Goal: Transaction & Acquisition: Book appointment/travel/reservation

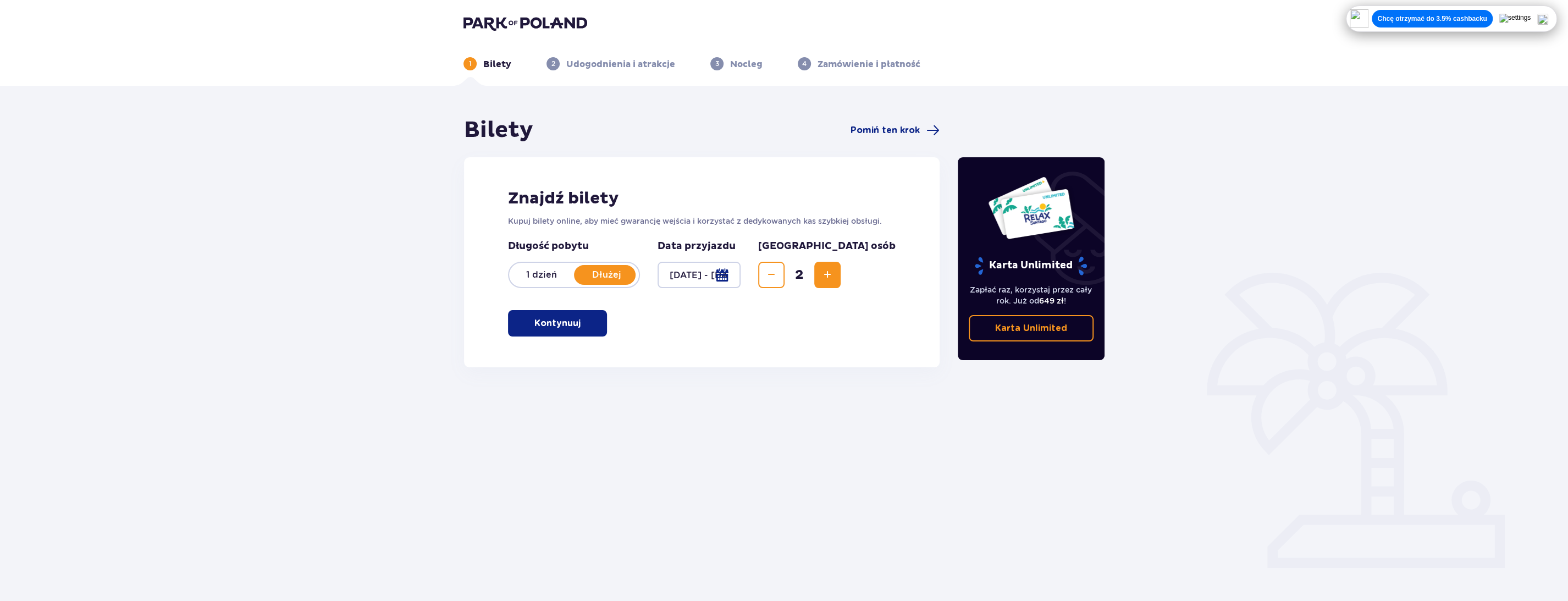
click at [590, 321] on button "Kontynuuj" at bounding box center [558, 323] width 99 height 26
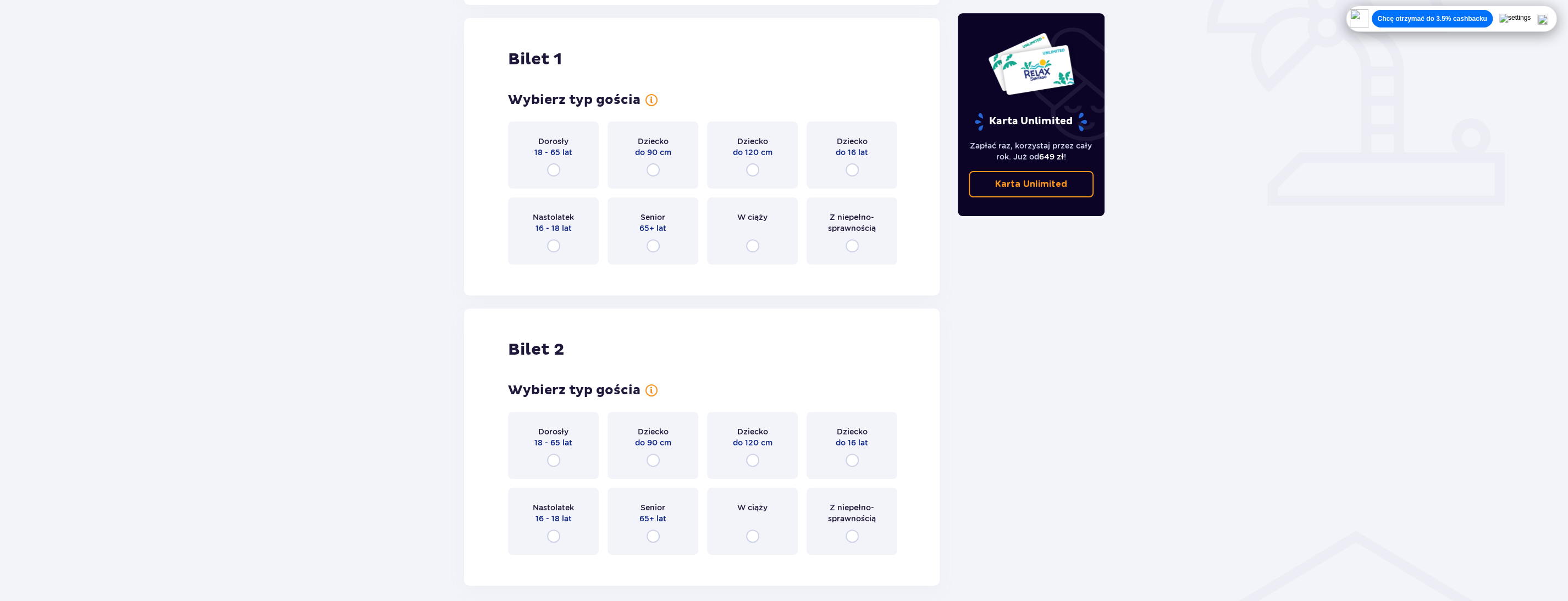
scroll to position [367, 0]
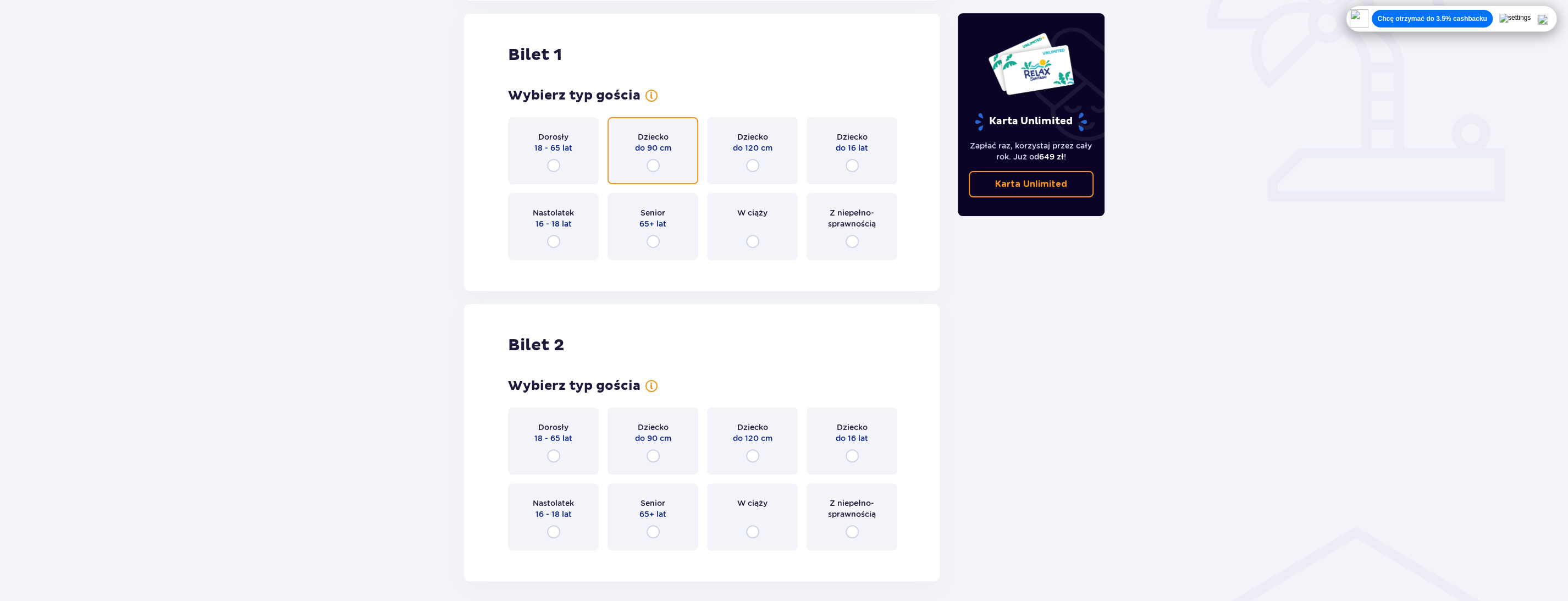
click at [653, 169] on input "radio" at bounding box center [653, 166] width 13 height 13
radio input "true"
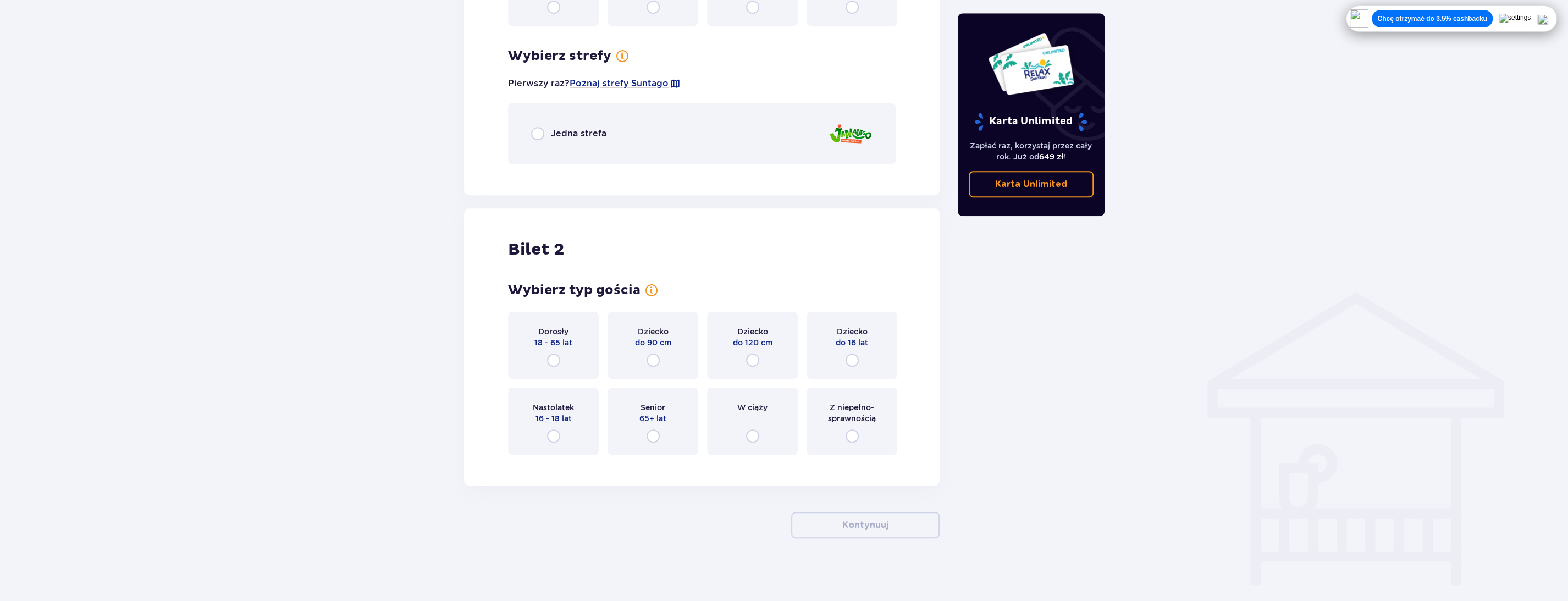
scroll to position [604, 0]
click at [552, 362] on input "radio" at bounding box center [554, 358] width 13 height 13
radio input "true"
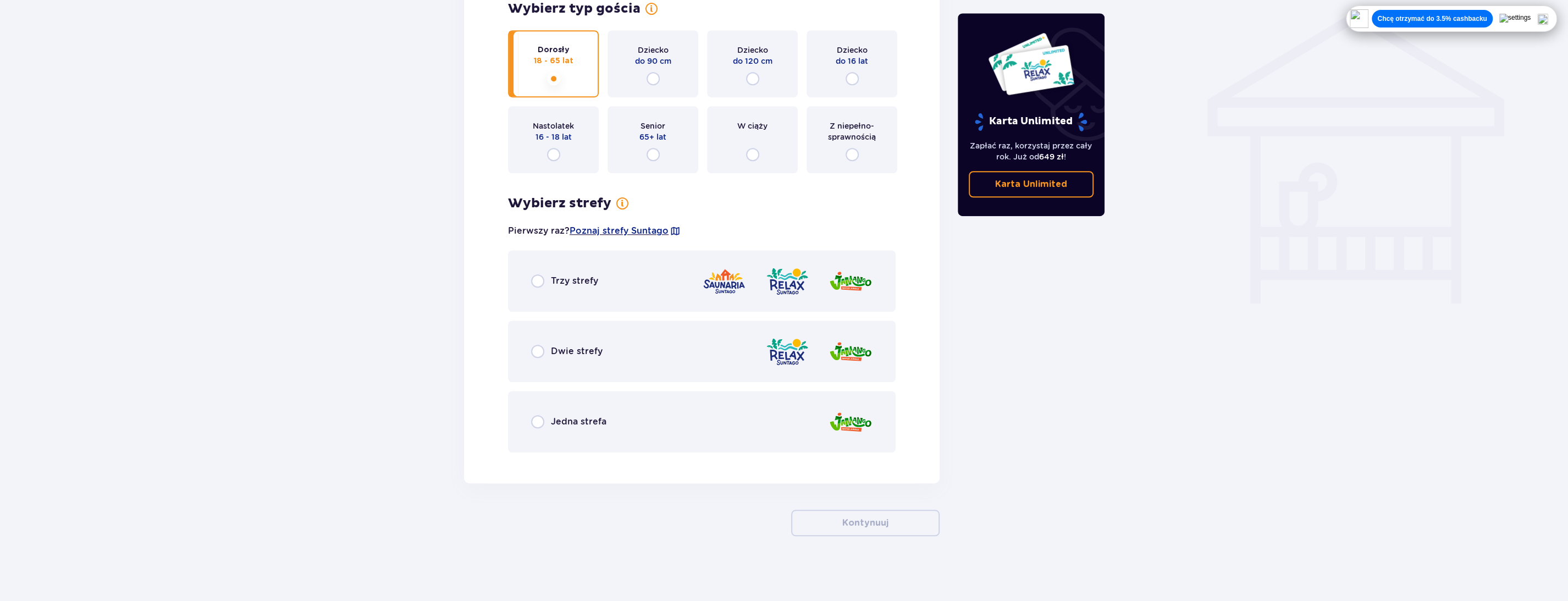
scroll to position [883, 0]
click at [627, 230] on span "Poznaj strefy Suntago" at bounding box center [619, 230] width 99 height 12
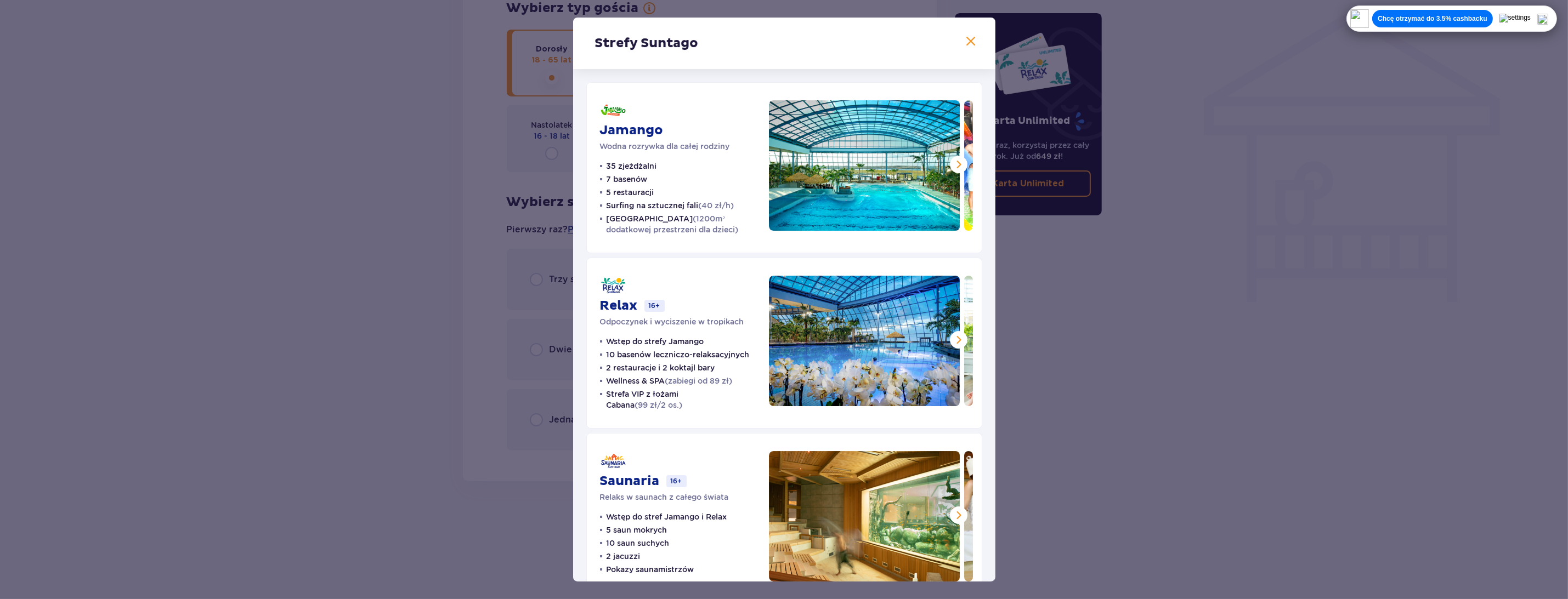
click at [958, 45] on div "Strefy Suntago" at bounding box center [784, 44] width 423 height 52
click at [960, 38] on div "Strefy Suntago" at bounding box center [784, 44] width 423 height 52
click at [971, 38] on span at bounding box center [972, 42] width 13 height 13
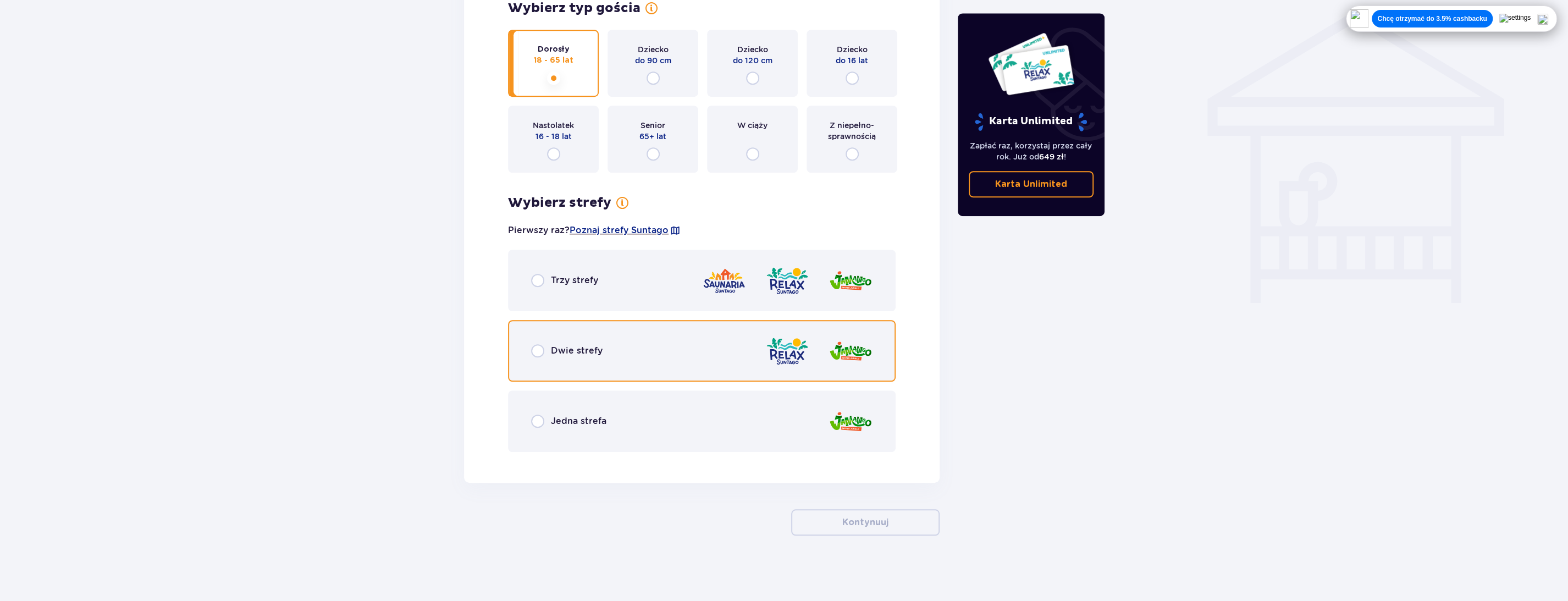
click at [542, 351] on input "radio" at bounding box center [537, 351] width 13 height 13
radio input "true"
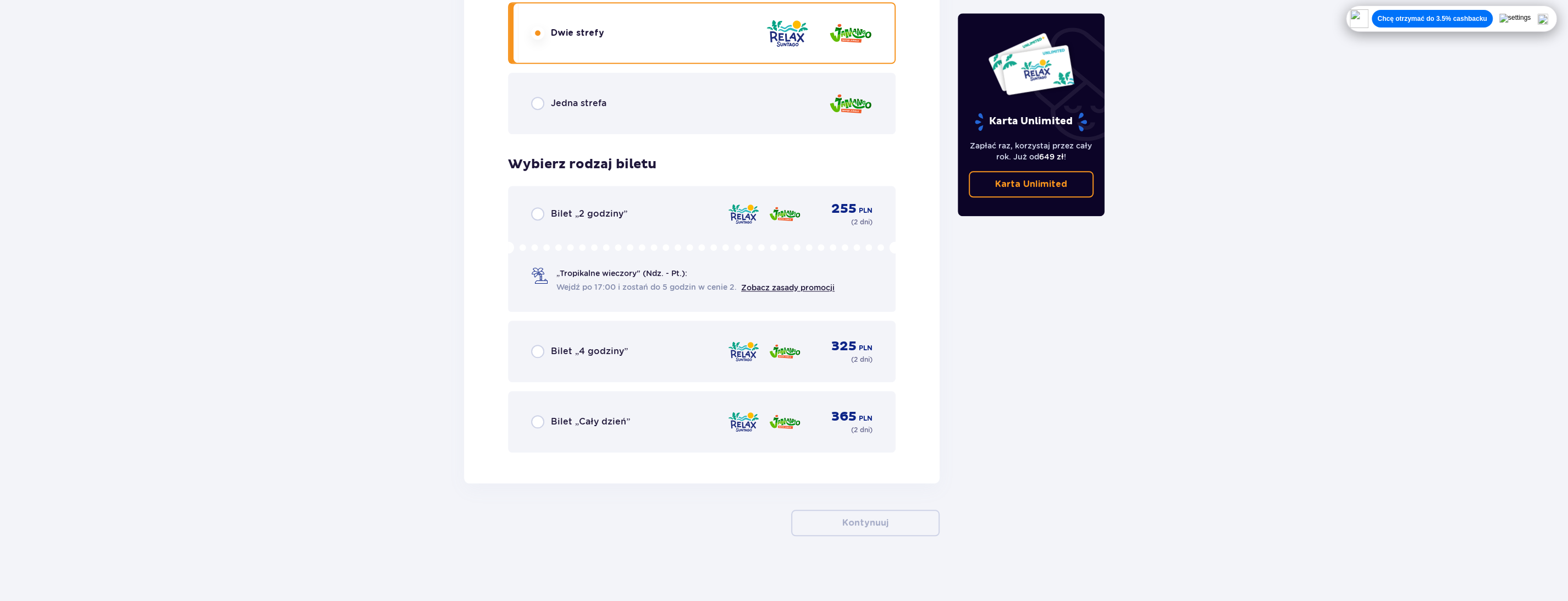
scroll to position [1202, 0]
click at [561, 421] on p "Bilet „Cały dzień”" at bounding box center [590, 421] width 79 height 12
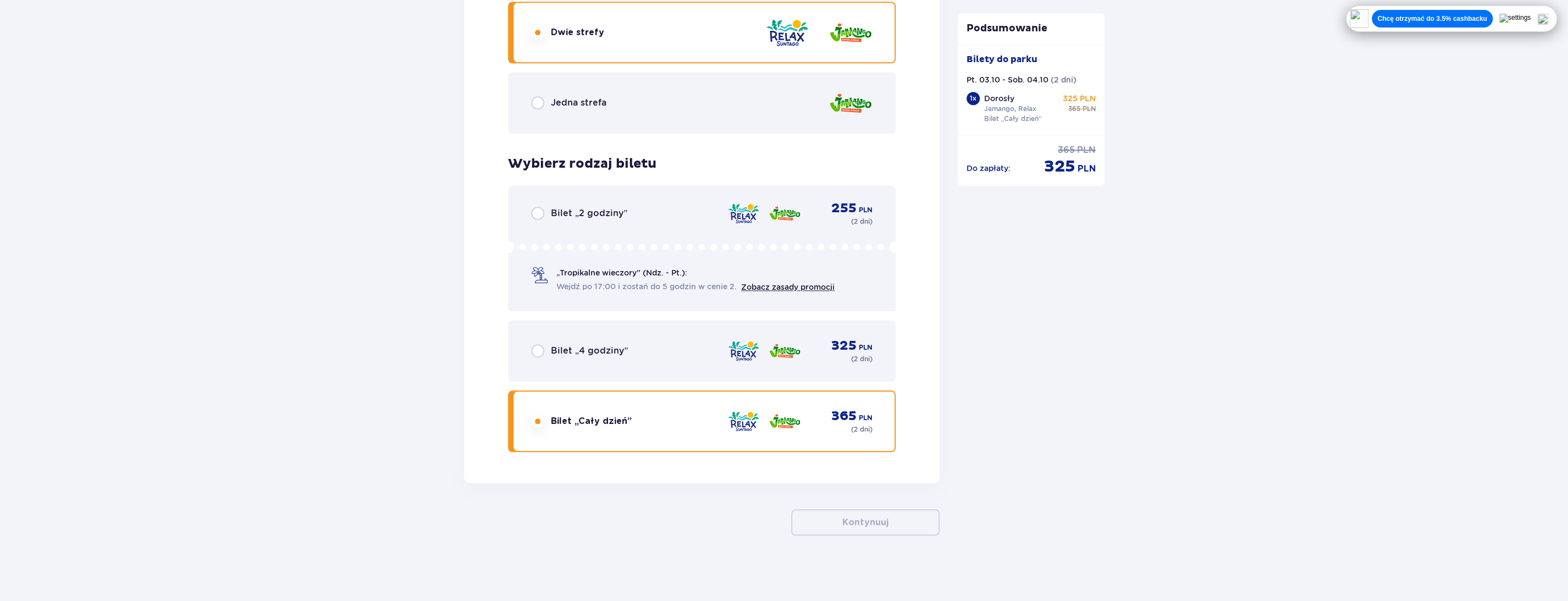
click at [990, 163] on p "Do zapłaty :" at bounding box center [988, 169] width 44 height 11
click at [849, 420] on p "365" at bounding box center [844, 417] width 25 height 17
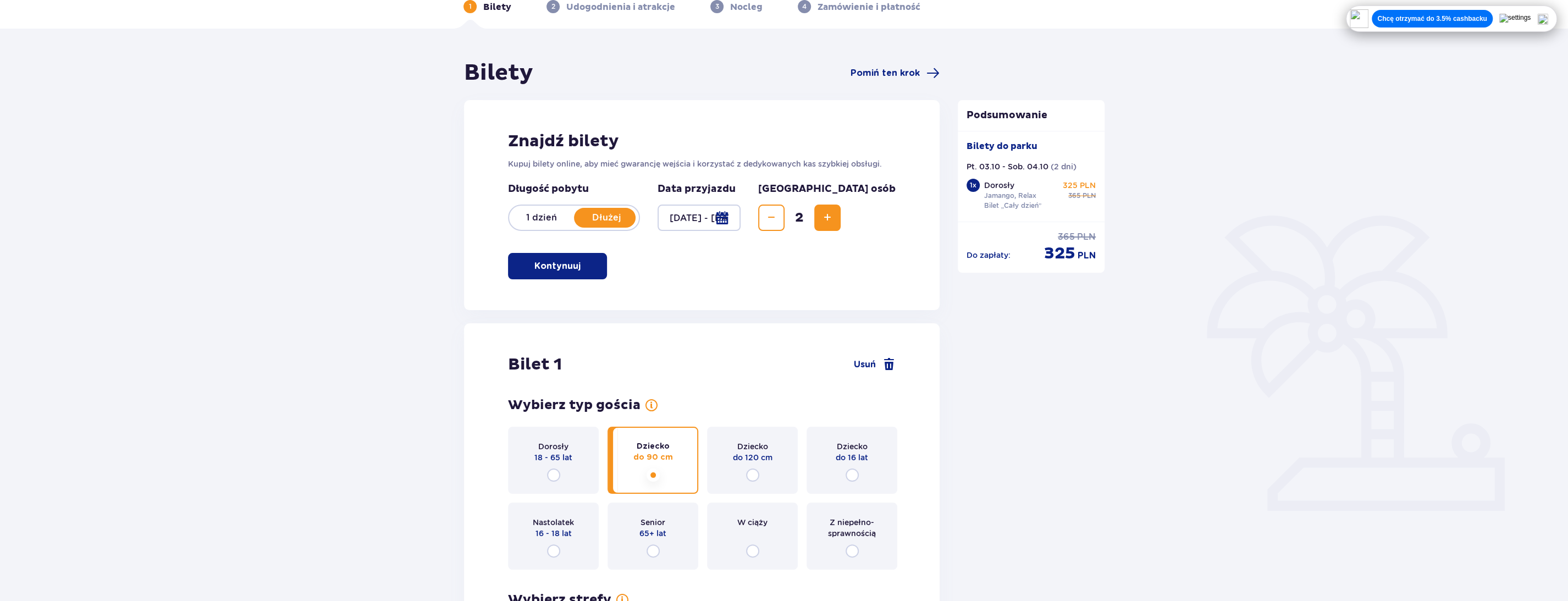
scroll to position [47, 0]
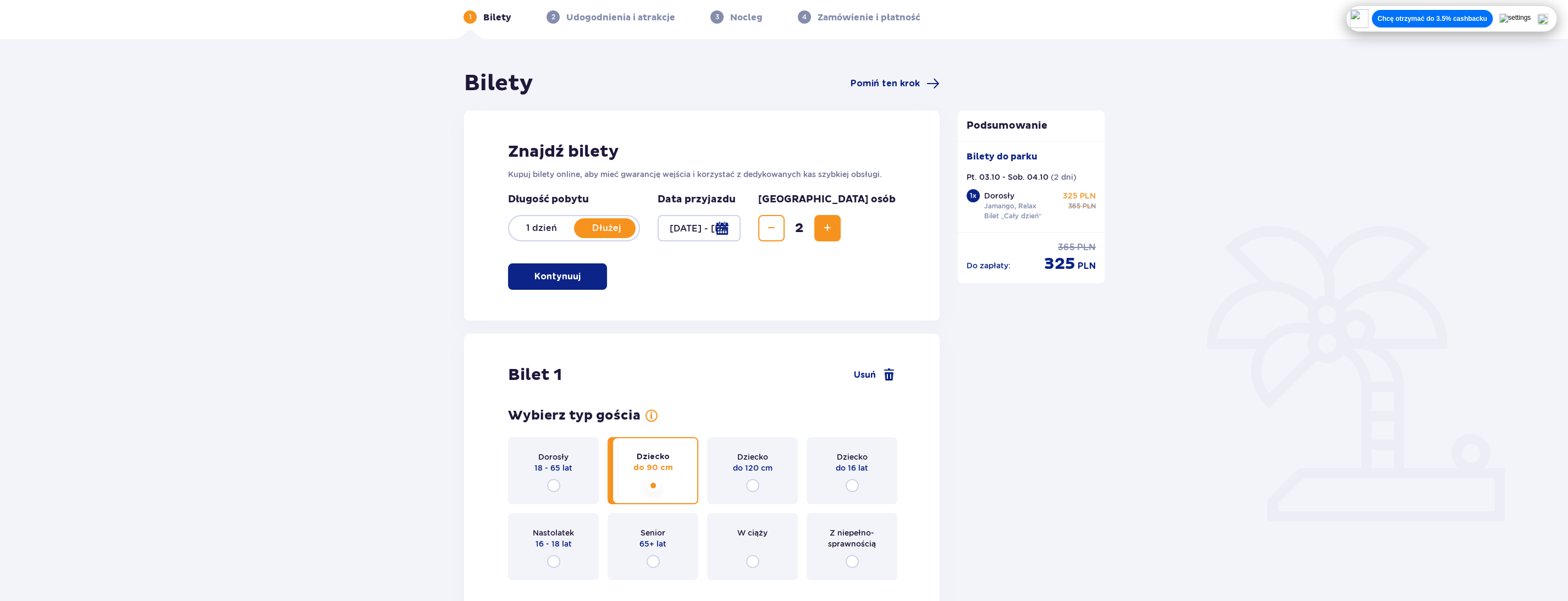
click at [576, 273] on span "button" at bounding box center [583, 277] width 13 height 13
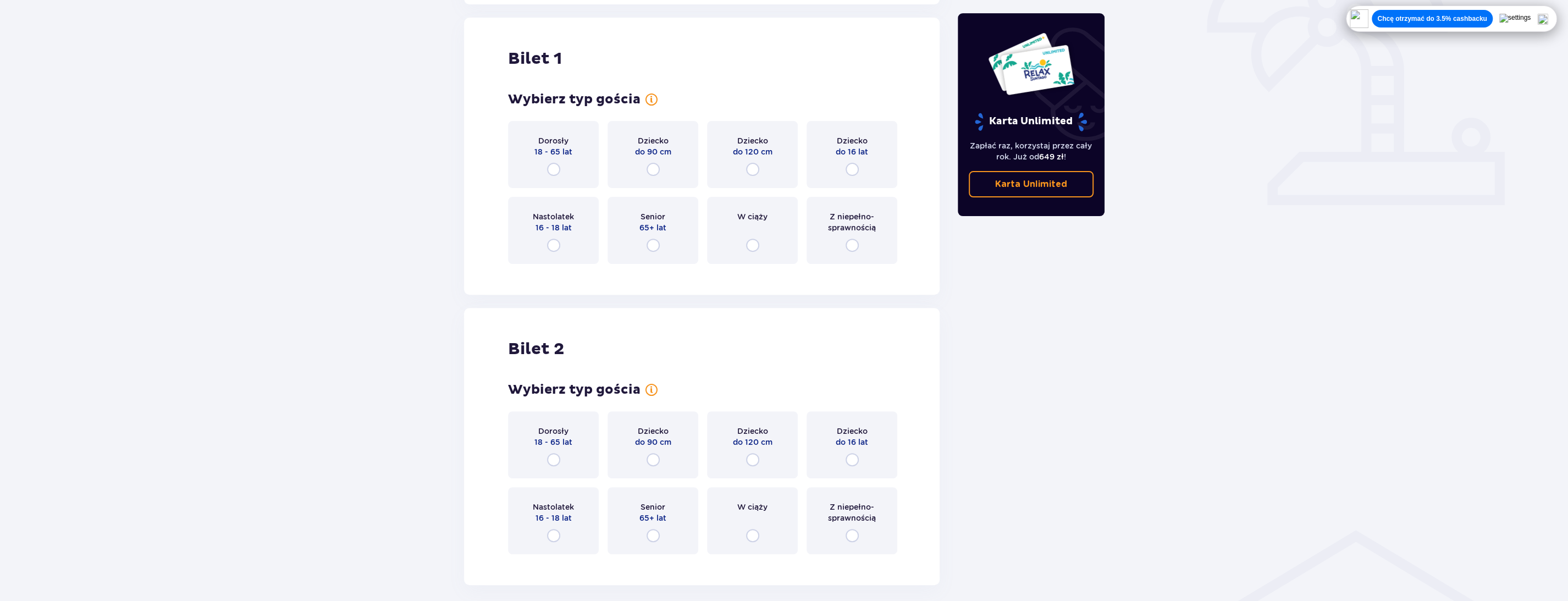
scroll to position [367, 0]
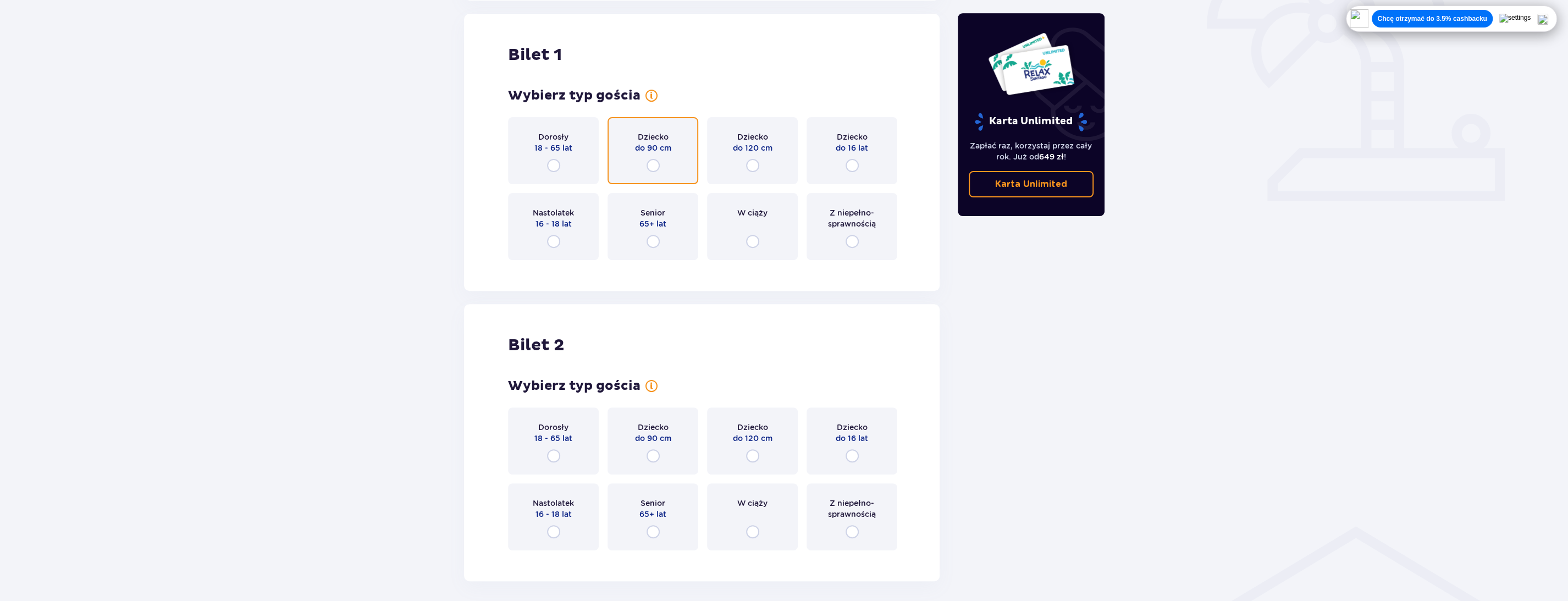
click at [656, 165] on input "radio" at bounding box center [653, 166] width 13 height 13
radio input "true"
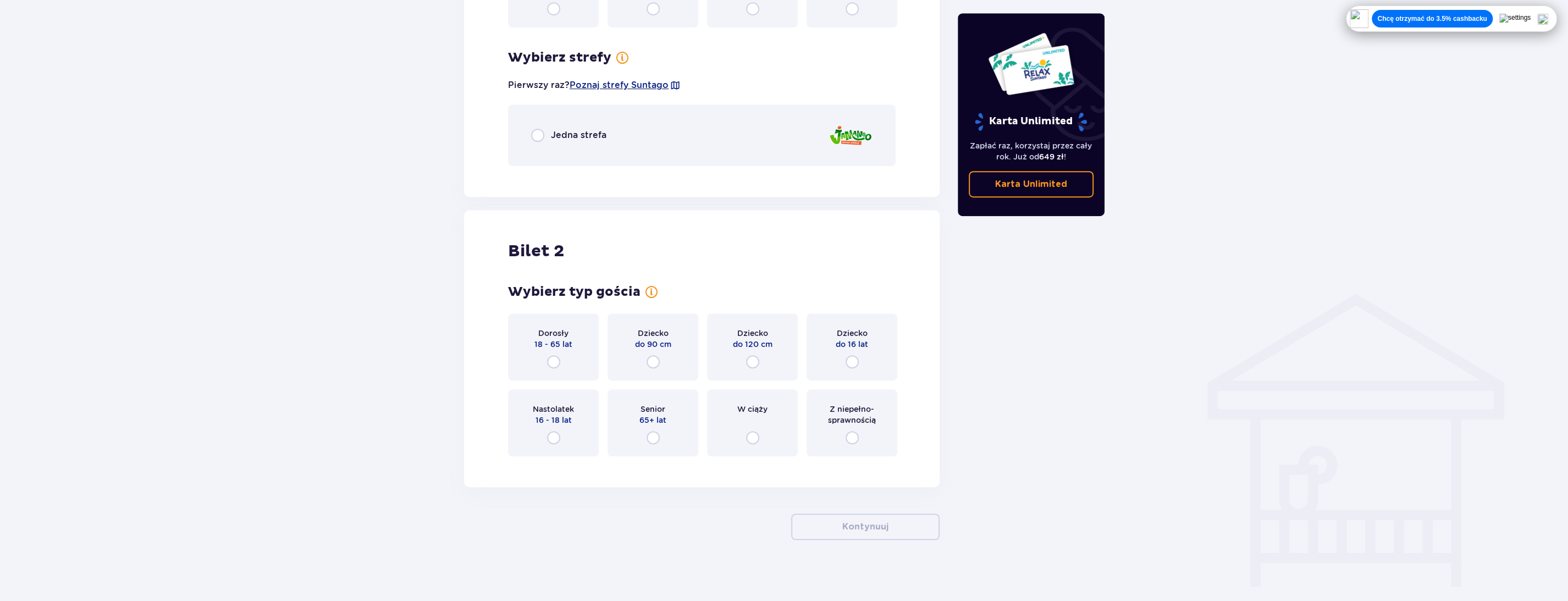
scroll to position [604, 0]
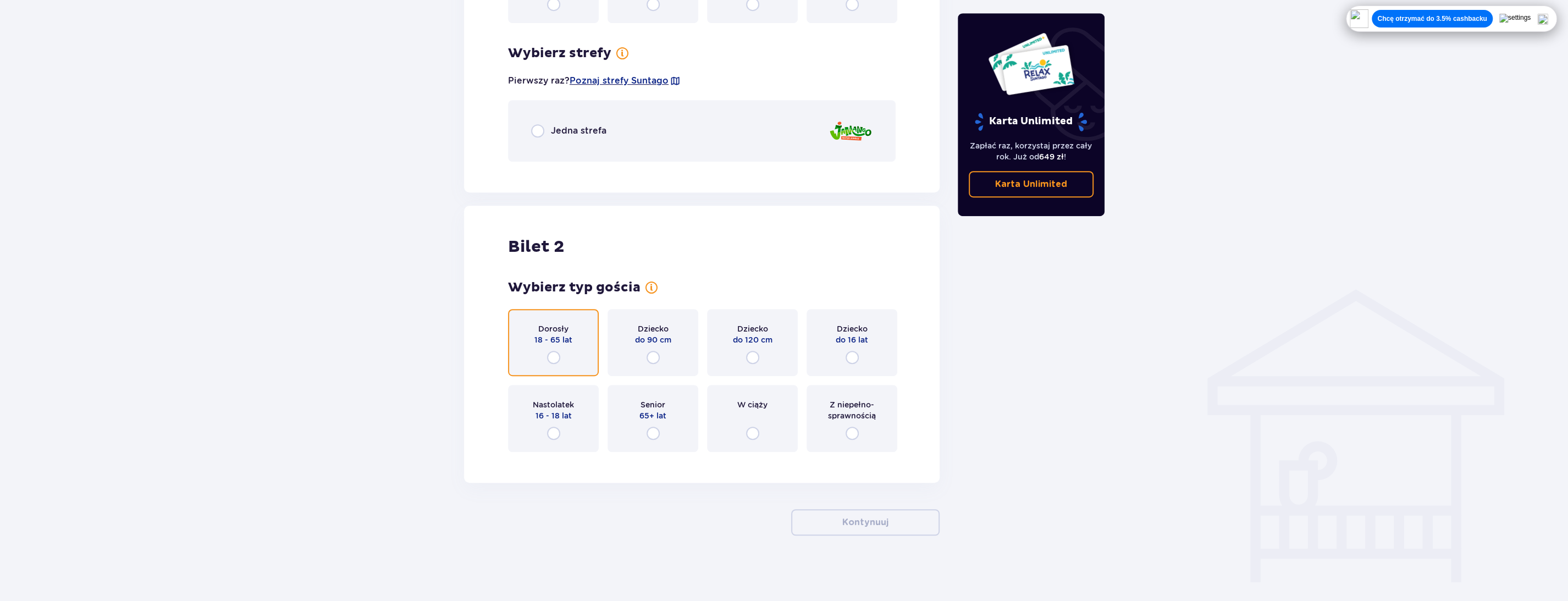
click at [554, 360] on input "radio" at bounding box center [554, 358] width 13 height 13
radio input "true"
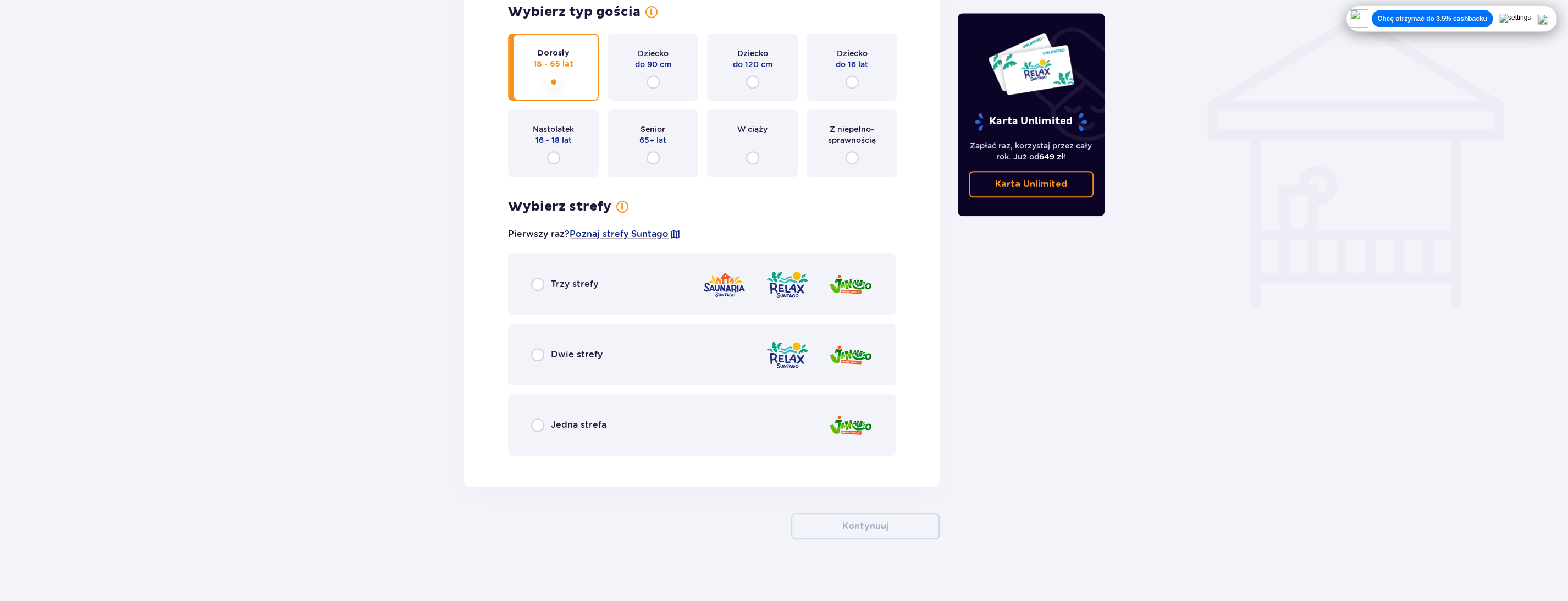
scroll to position [883, 0]
click at [555, 352] on p "Dwie strefy" at bounding box center [577, 350] width 52 height 12
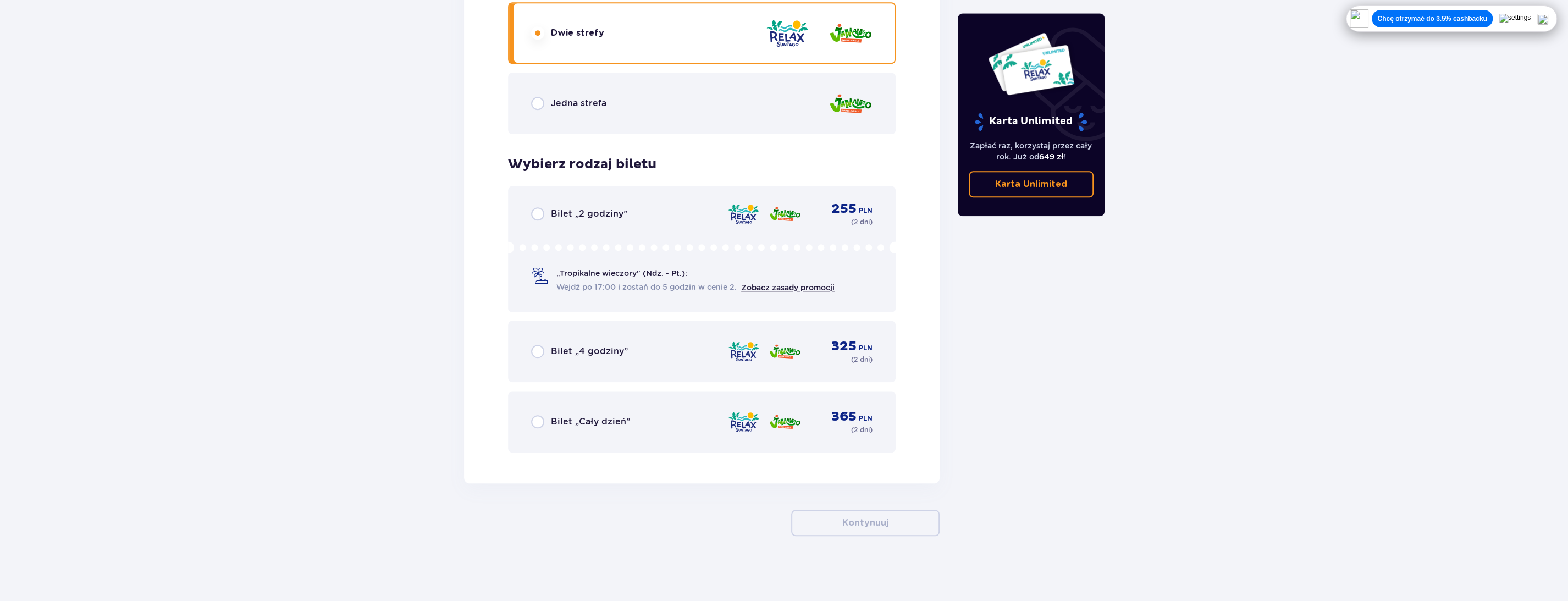
scroll to position [1202, 0]
click at [556, 347] on p "Bilet „4 godziny”" at bounding box center [589, 350] width 77 height 12
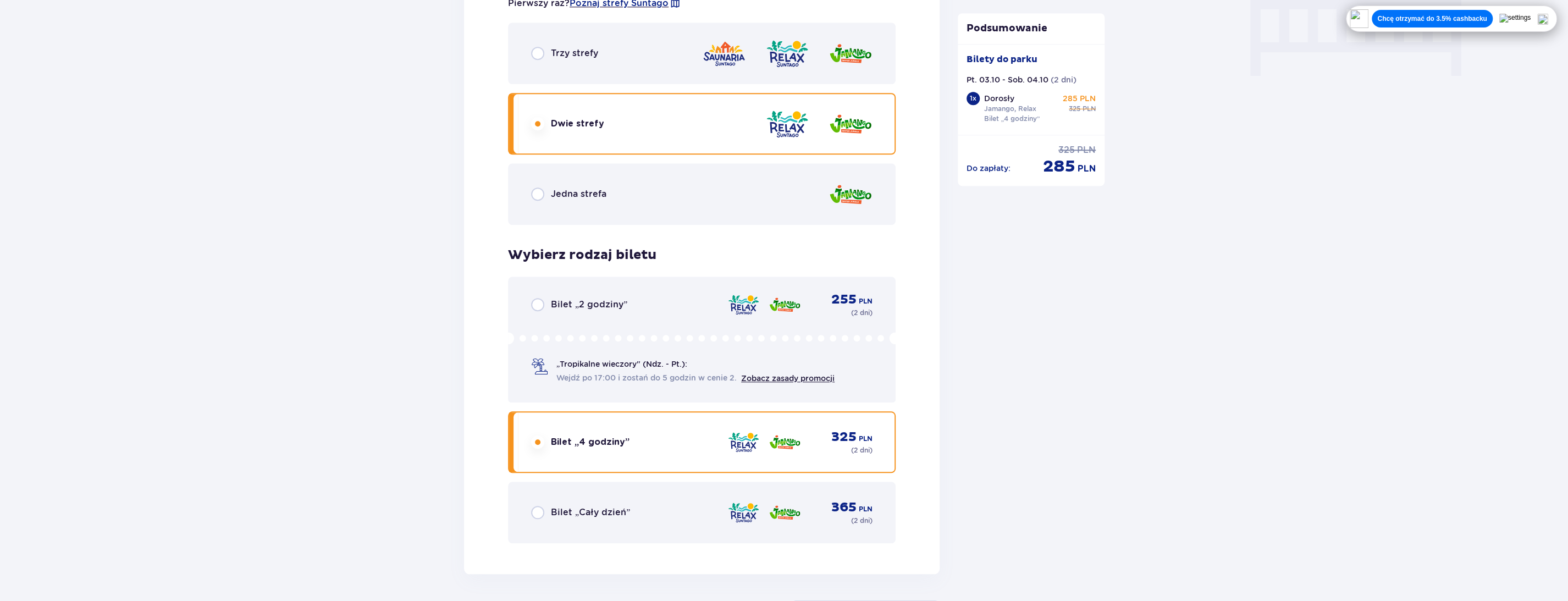
scroll to position [1091, 0]
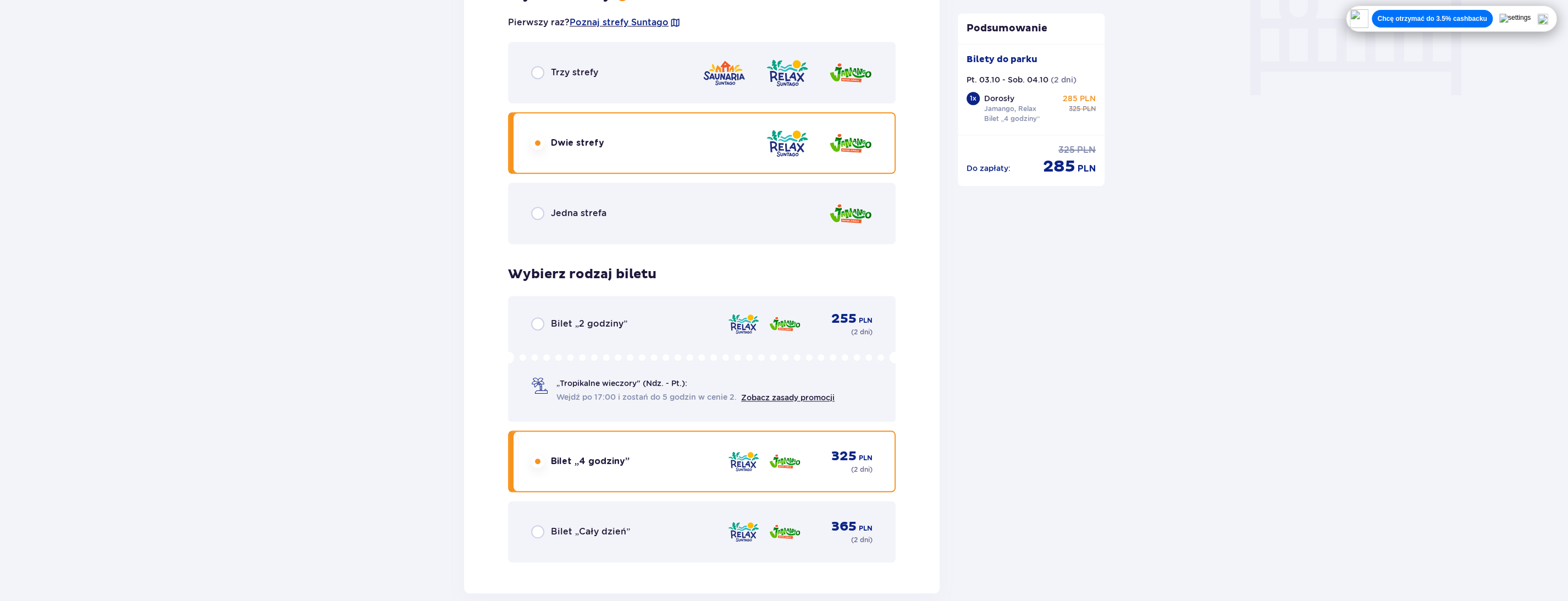
click at [992, 165] on p "Do zapłaty :" at bounding box center [988, 169] width 44 height 11
click at [1015, 119] on p "Bilet „4 godziny”" at bounding box center [1012, 118] width 56 height 10
click at [1448, 18] on p "Chcę otrzymać do 3.5% cashbacku" at bounding box center [1432, 18] width 110 height 8
click at [1539, 25] on div "Aktywowany" at bounding box center [1486, 19] width 133 height 19
click at [1545, 22] on img at bounding box center [1543, 20] width 11 height 11
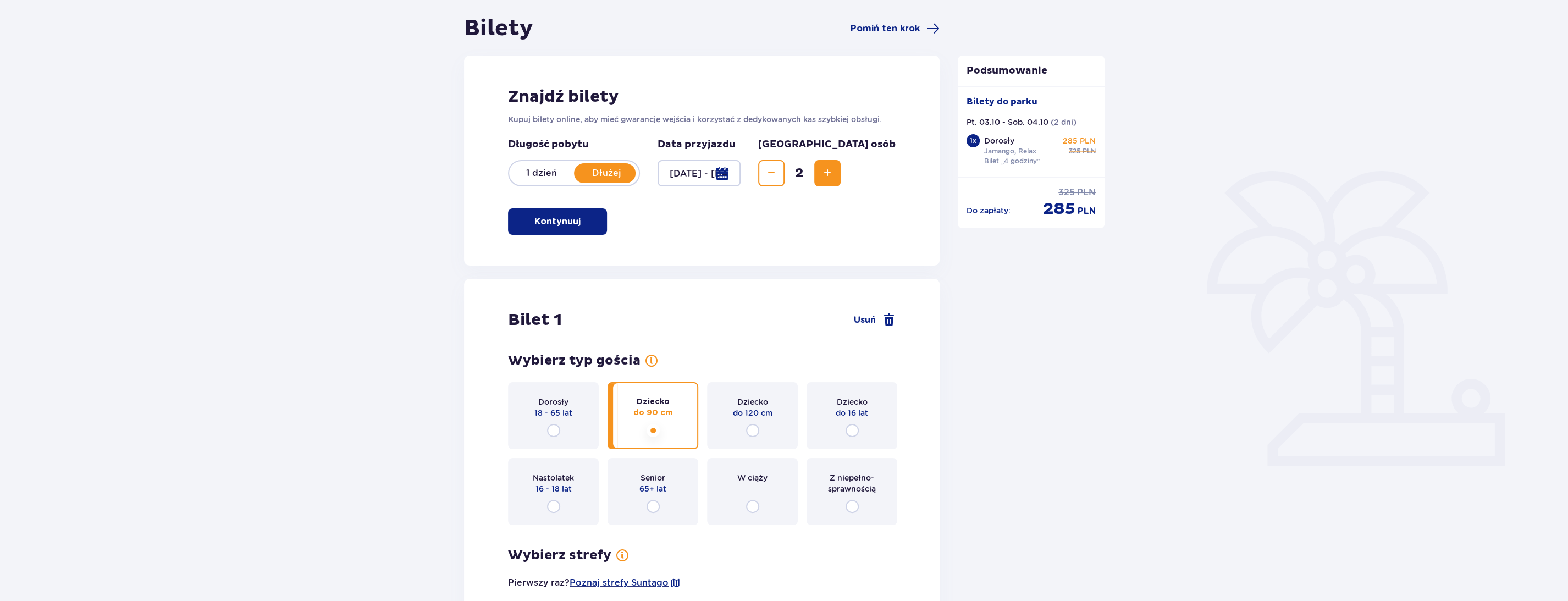
scroll to position [0, 0]
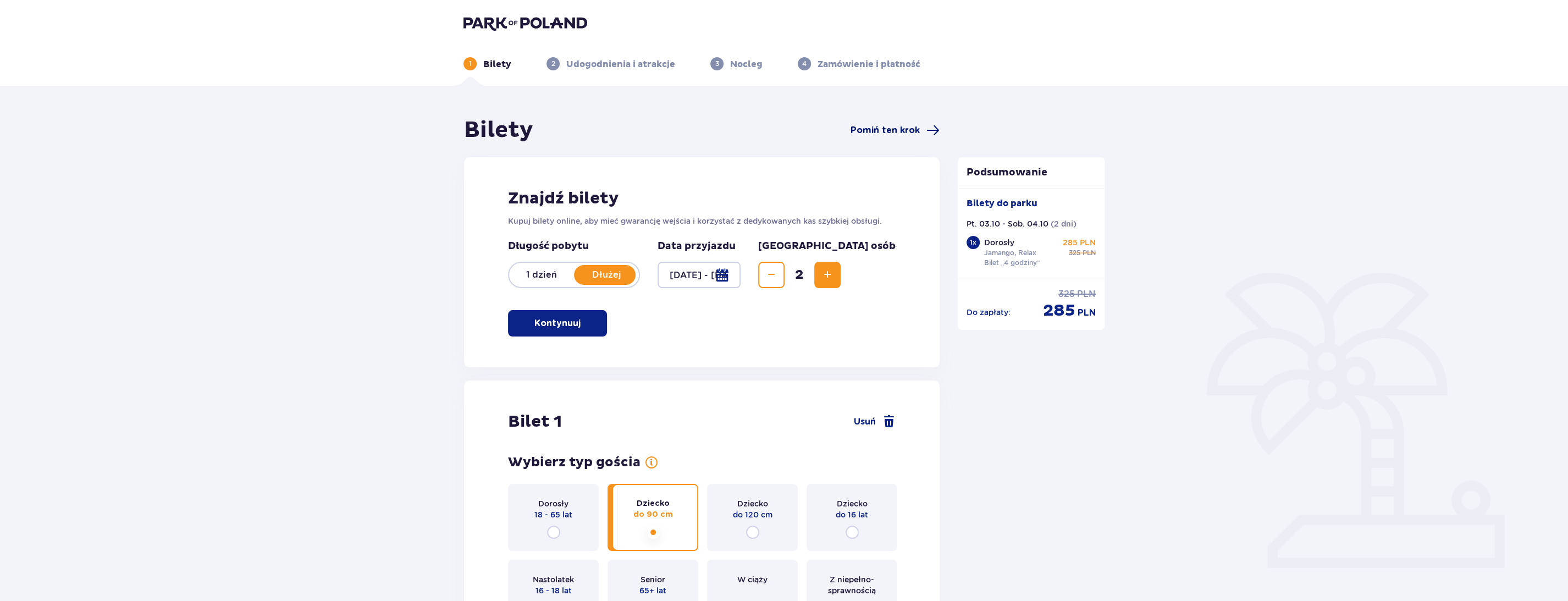
click at [918, 131] on span "Pomiń ten krok" at bounding box center [885, 130] width 69 height 12
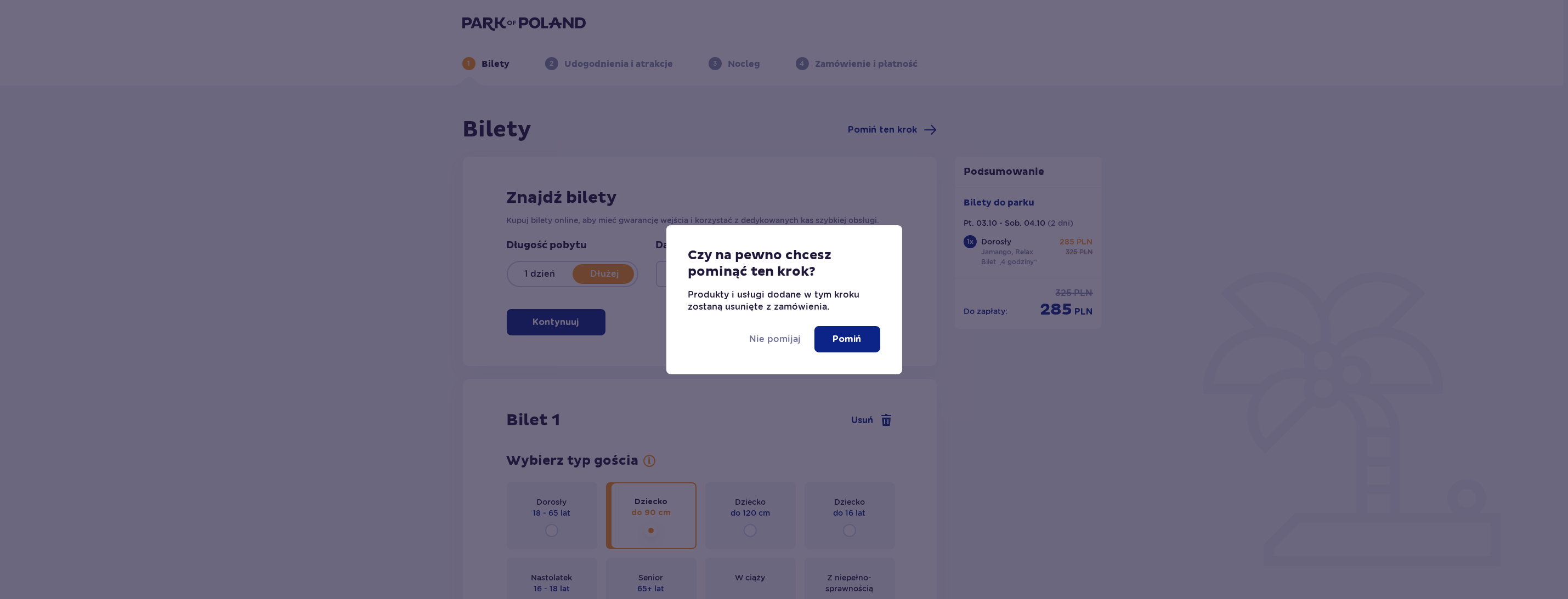
click at [848, 344] on p "Pomiń" at bounding box center [847, 339] width 29 height 12
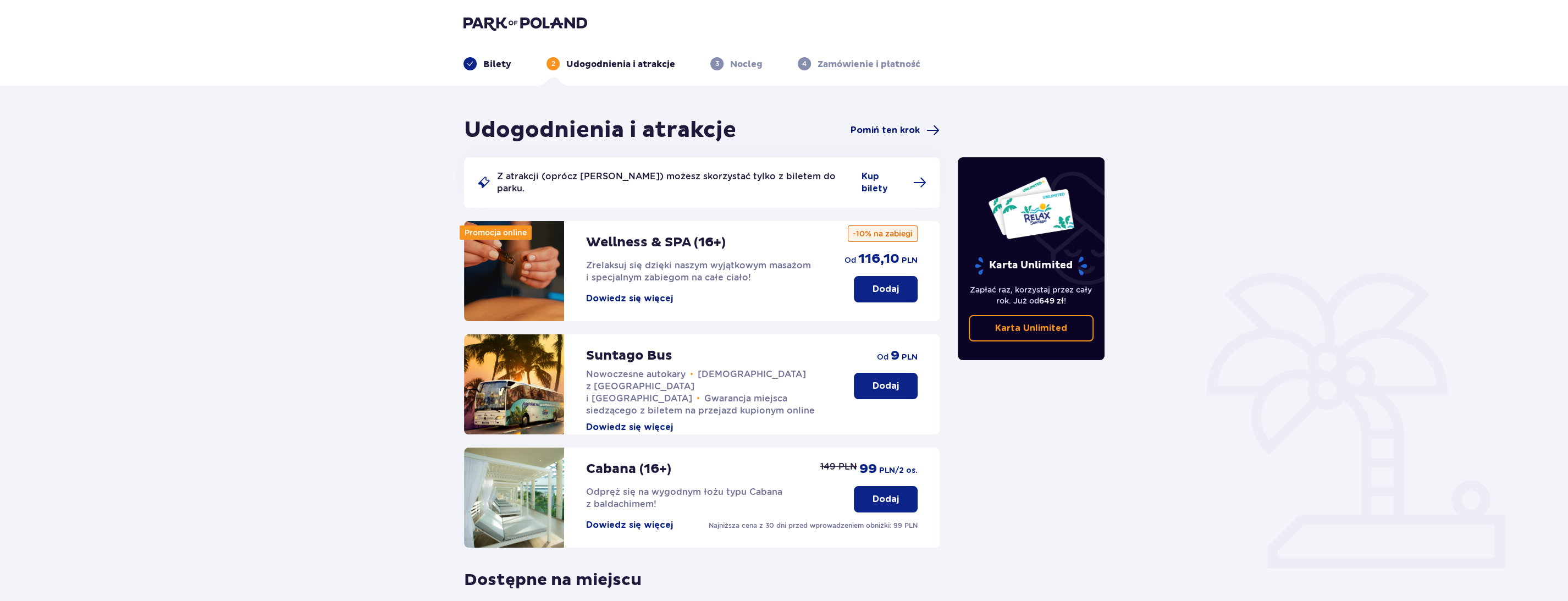
click at [868, 131] on span "Pomiń ten krok" at bounding box center [885, 130] width 69 height 12
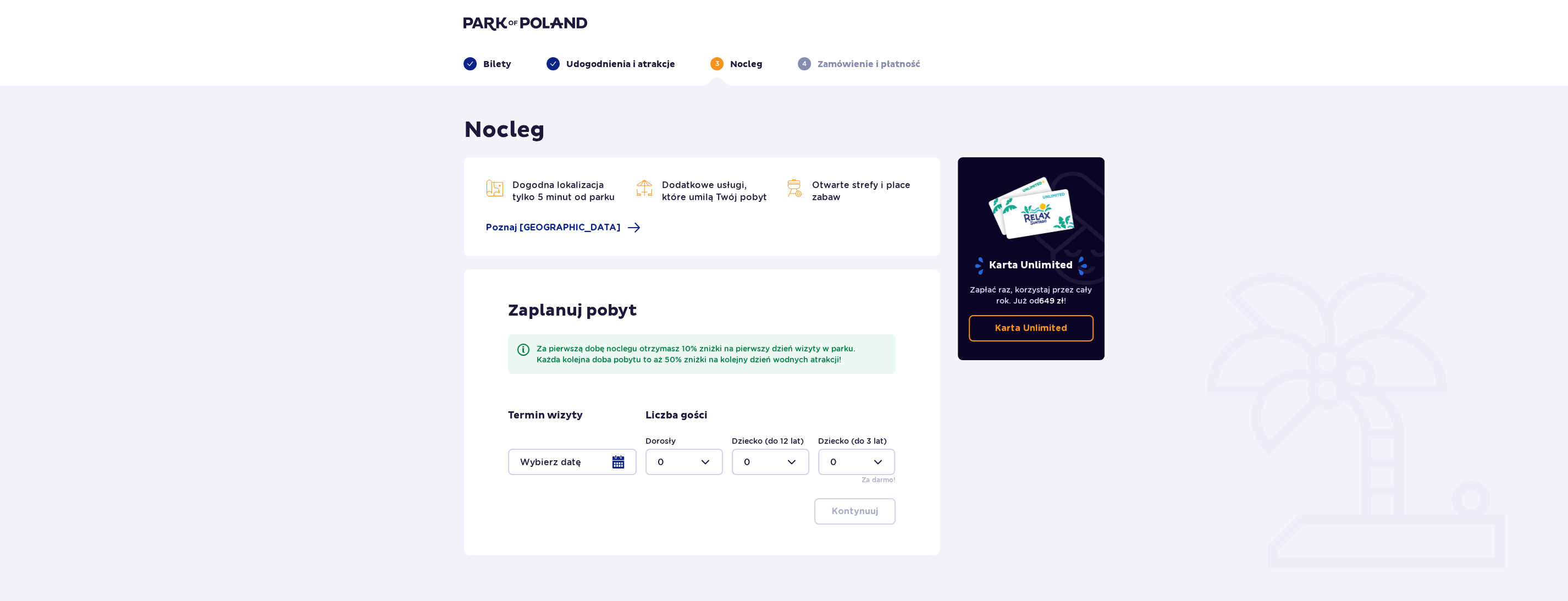
click at [685, 459] on div at bounding box center [683, 462] width 77 height 26
click at [670, 542] on div "2" at bounding box center [683, 541] width 53 height 12
type input "2"
click at [786, 463] on div at bounding box center [770, 462] width 77 height 26
click at [759, 521] on div "1" at bounding box center [770, 518] width 53 height 12
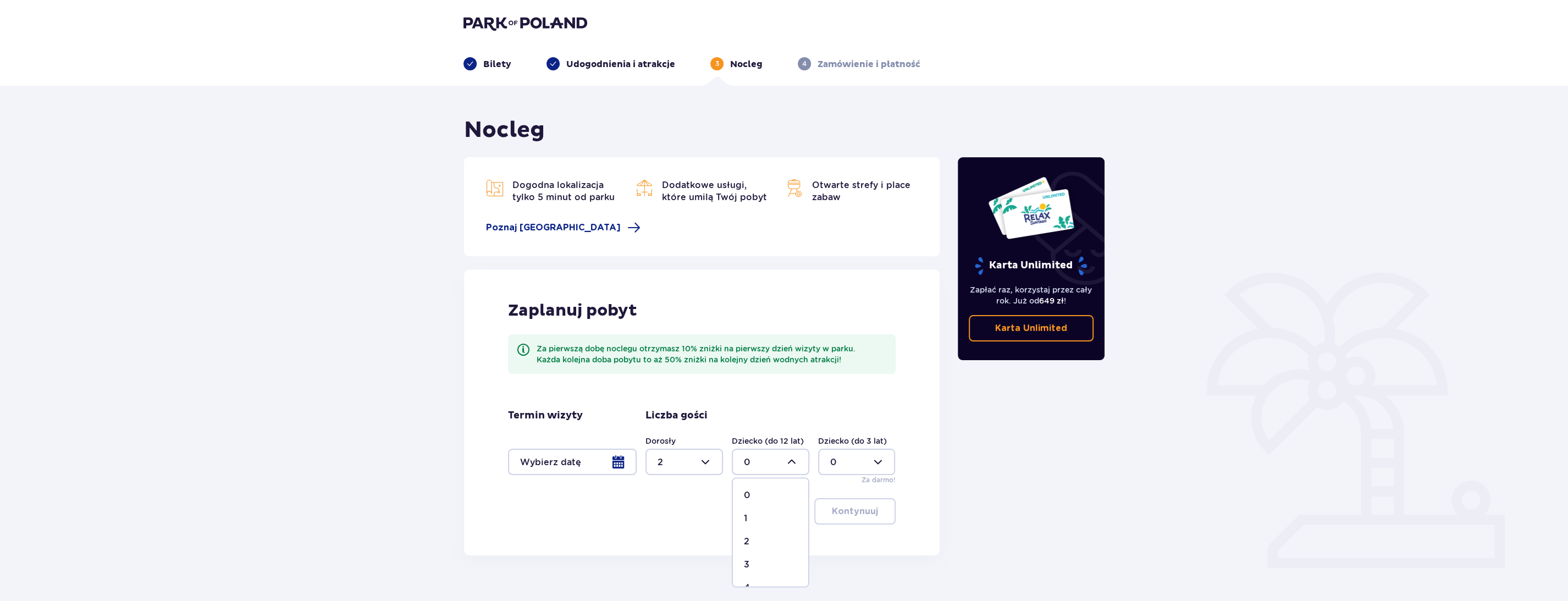
type input "1"
click at [574, 458] on div at bounding box center [573, 462] width 128 height 26
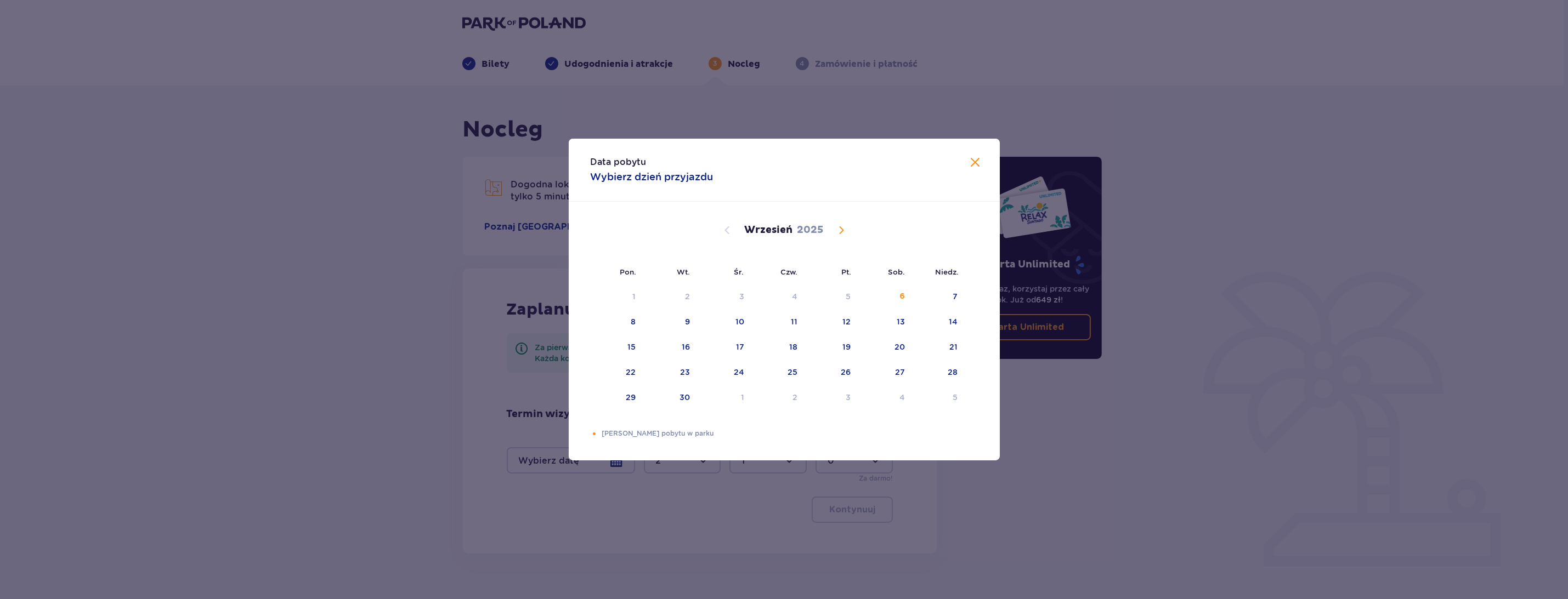
click at [844, 230] on span "Calendar" at bounding box center [842, 230] width 13 height 13
click at [854, 299] on div "3" at bounding box center [832, 297] width 54 height 24
click at [954, 297] on div "5" at bounding box center [955, 297] width 5 height 11
type input "03.10.25 - 05.10.25"
type input "0"
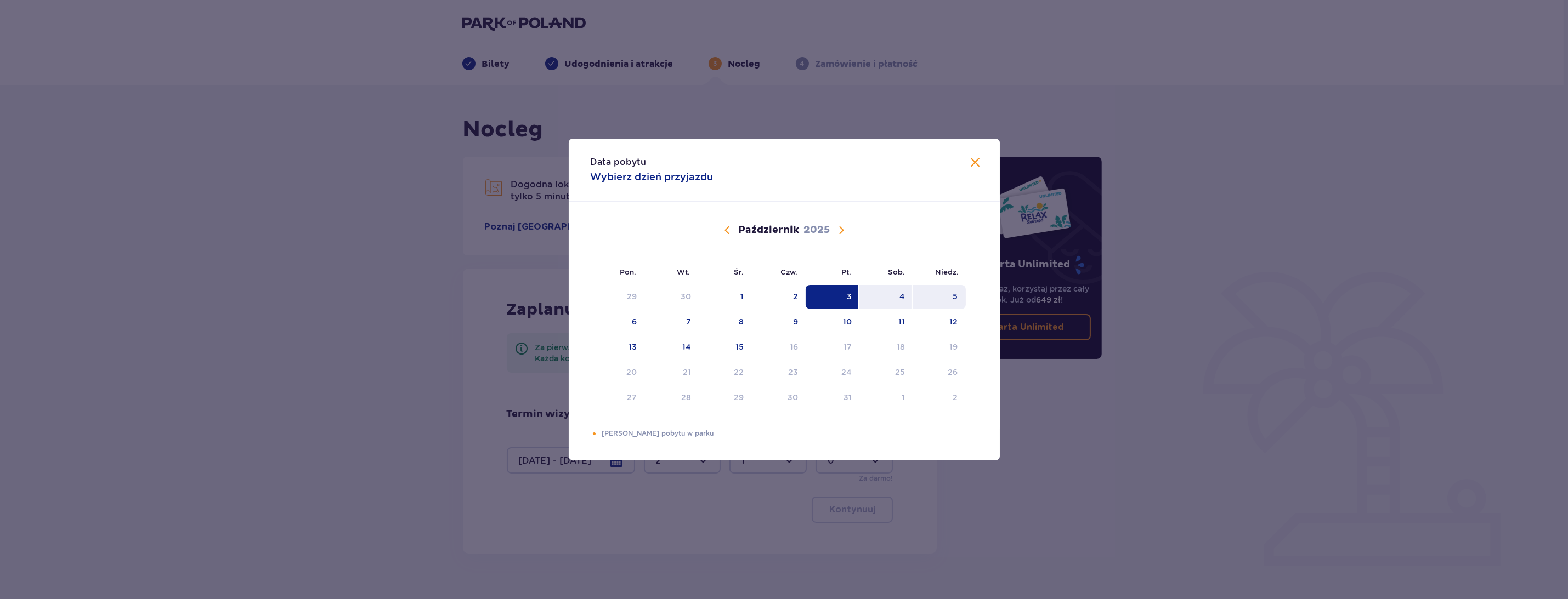
type input "0"
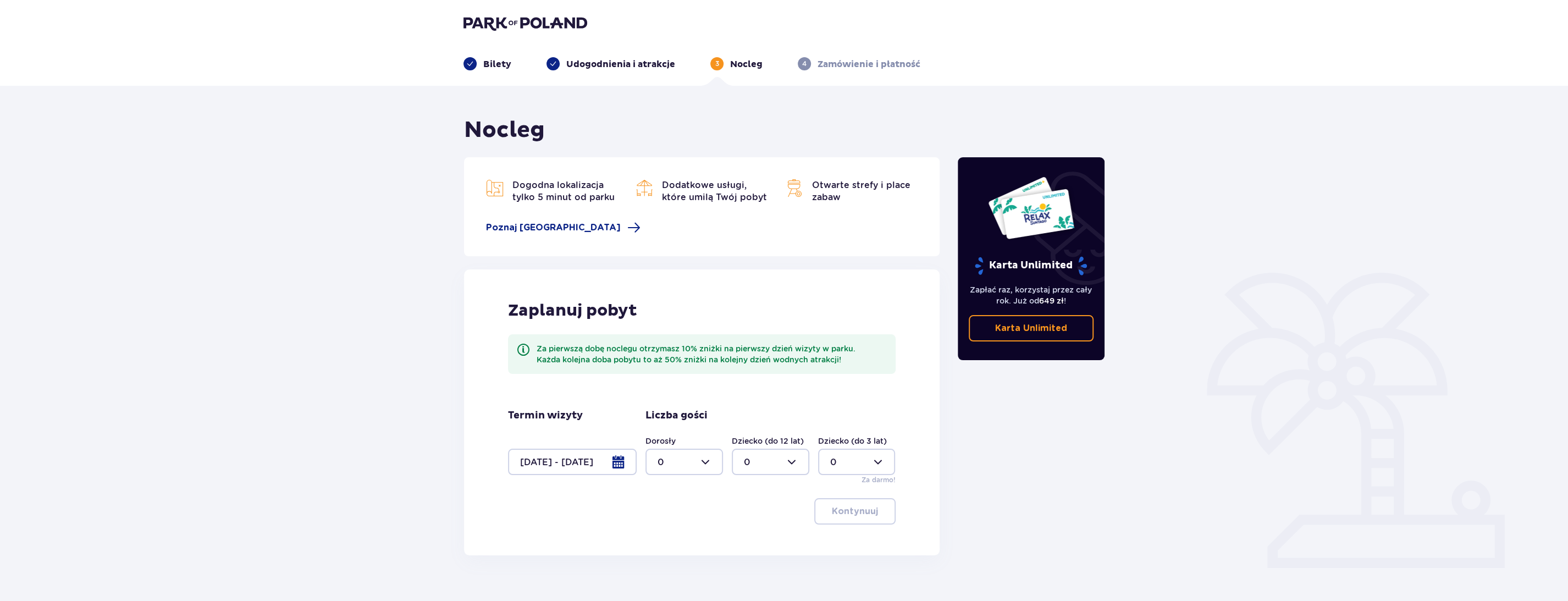
click at [705, 462] on div at bounding box center [683, 462] width 77 height 26
click at [681, 539] on div "2" at bounding box center [683, 541] width 53 height 12
type input "2"
click at [749, 460] on div at bounding box center [770, 462] width 77 height 26
click at [746, 514] on p "1" at bounding box center [746, 518] width 4 height 12
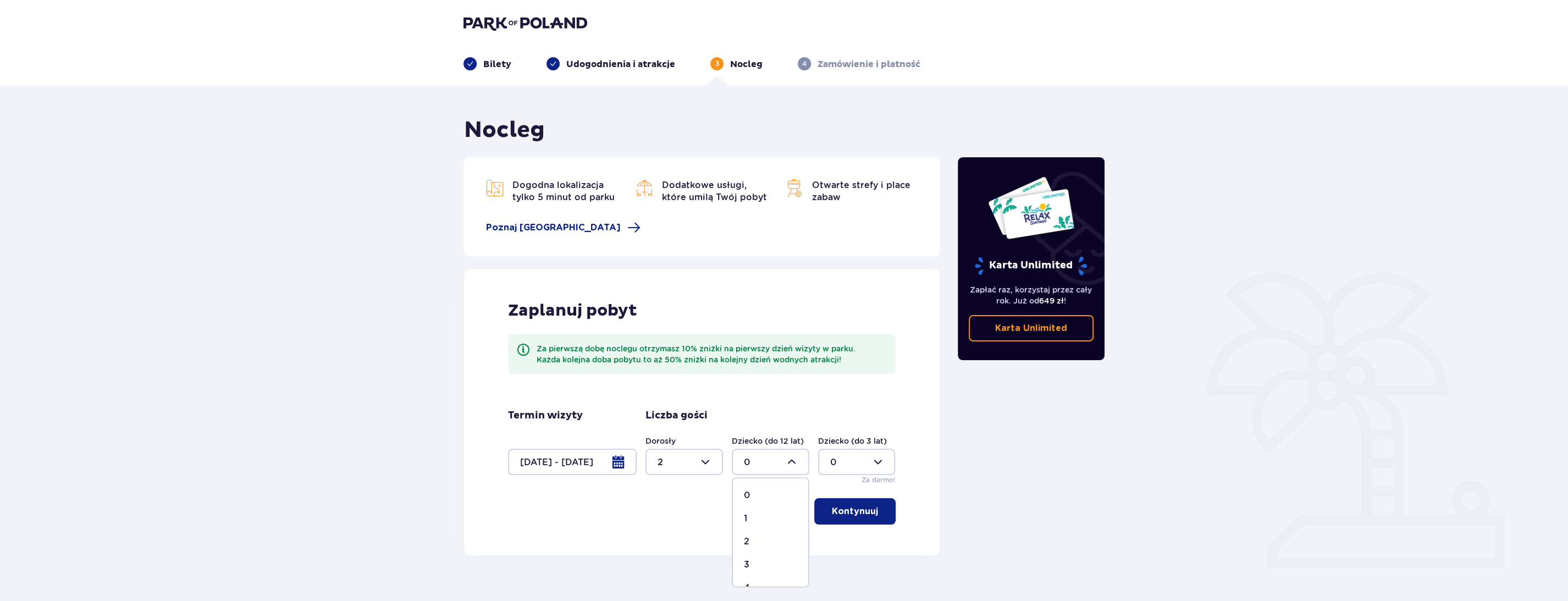
type input "1"
click at [836, 512] on p "Kontynuuj" at bounding box center [855, 512] width 47 height 12
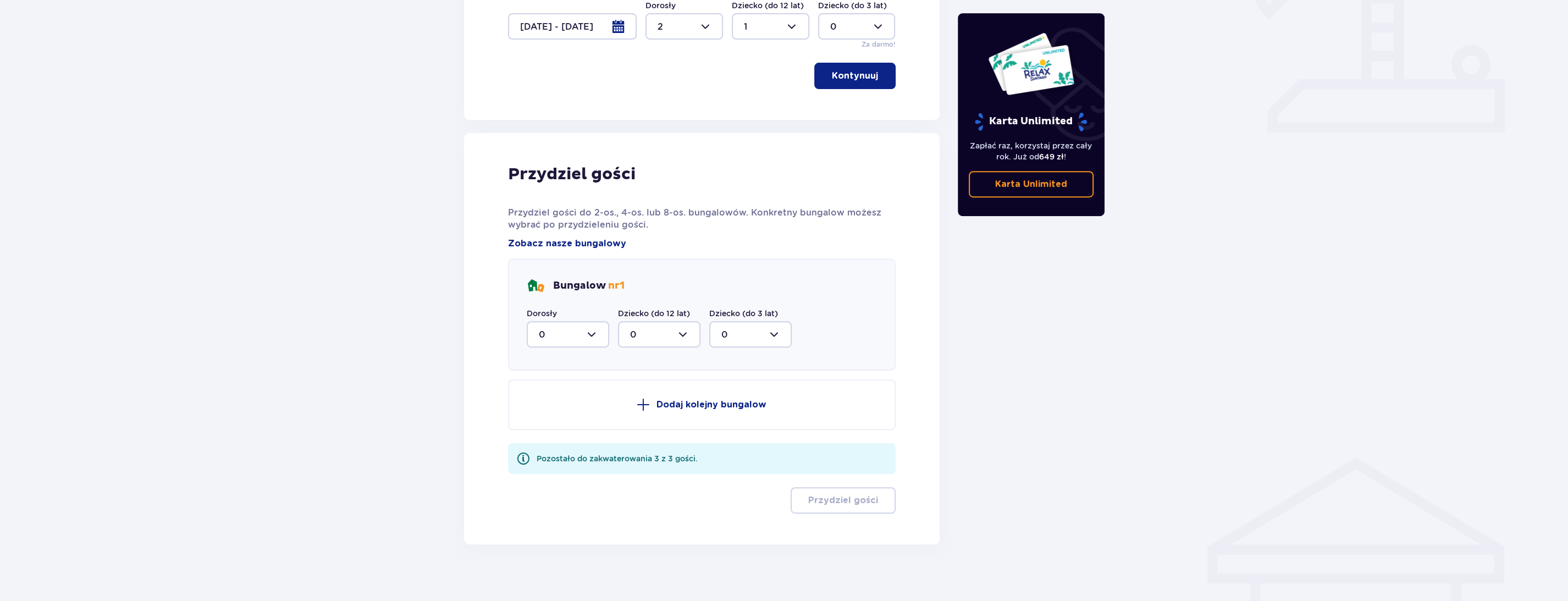
scroll to position [444, 0]
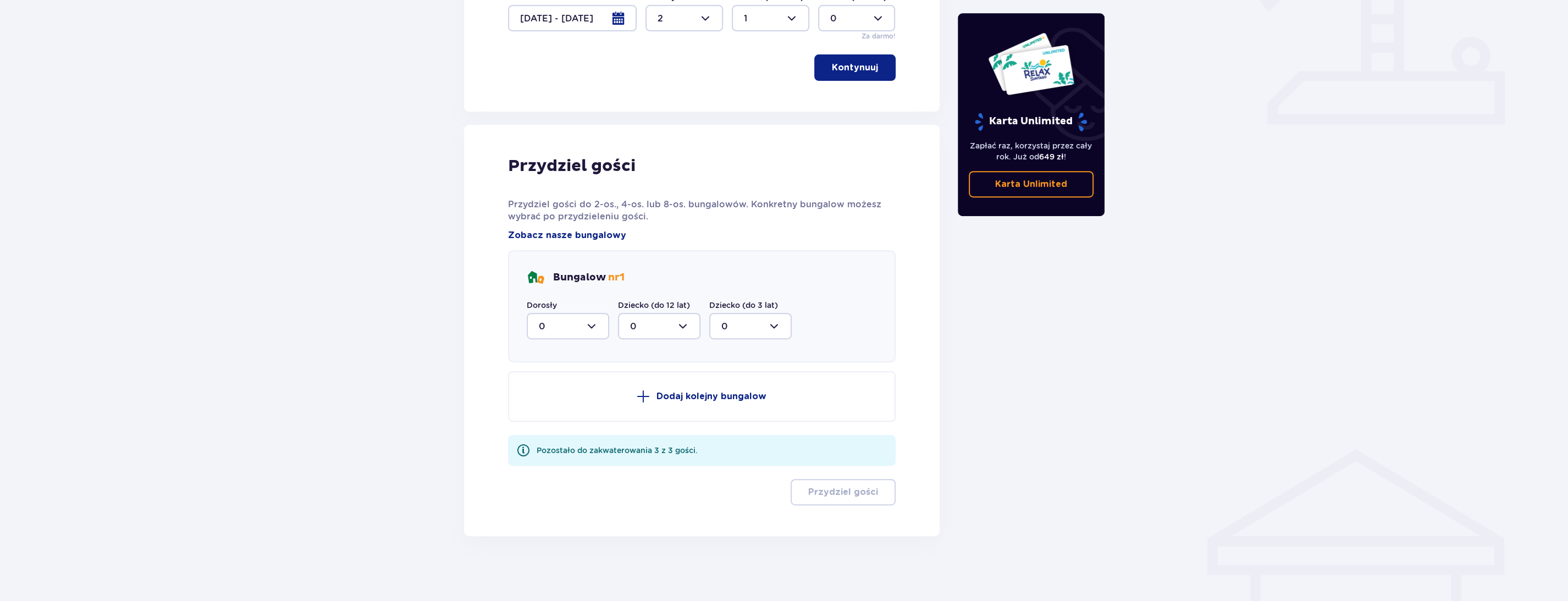
click at [570, 323] on div at bounding box center [568, 326] width 83 height 26
click at [556, 401] on span "2" at bounding box center [568, 405] width 80 height 23
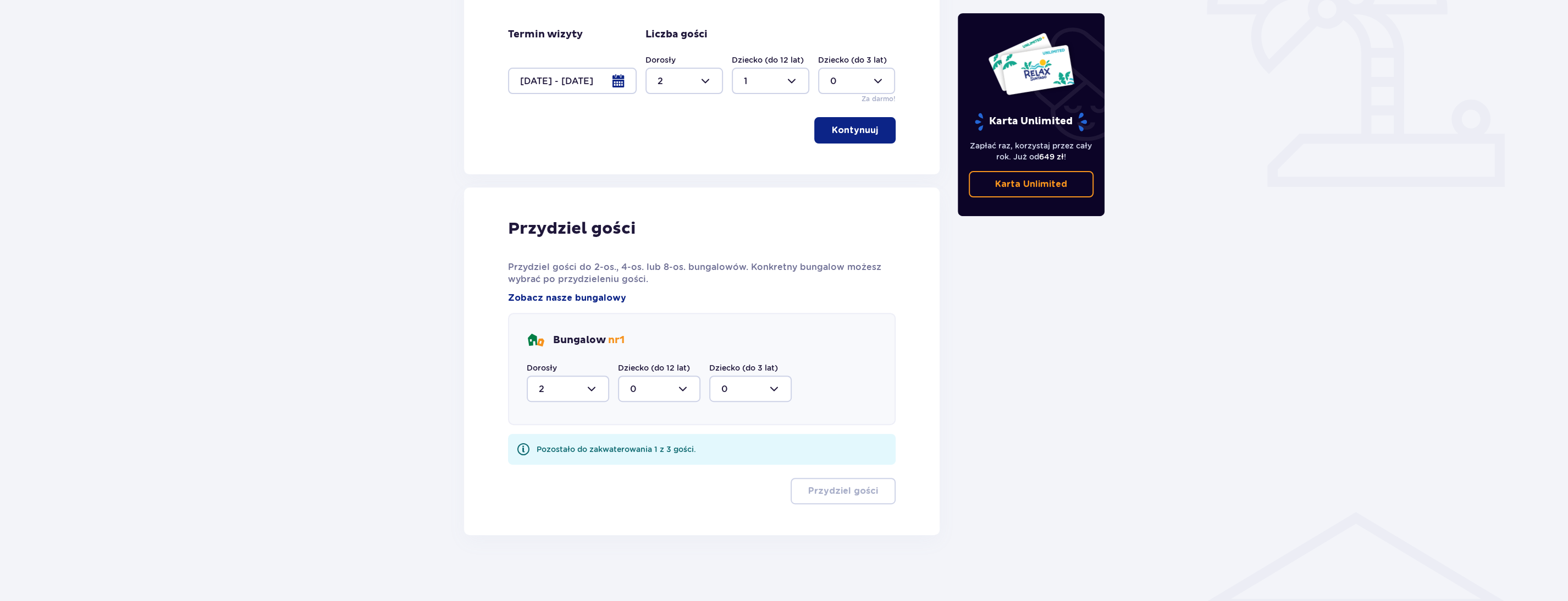
type input "2"
click at [645, 387] on div at bounding box center [659, 389] width 83 height 26
click at [643, 445] on div "1" at bounding box center [659, 446] width 59 height 12
type input "1"
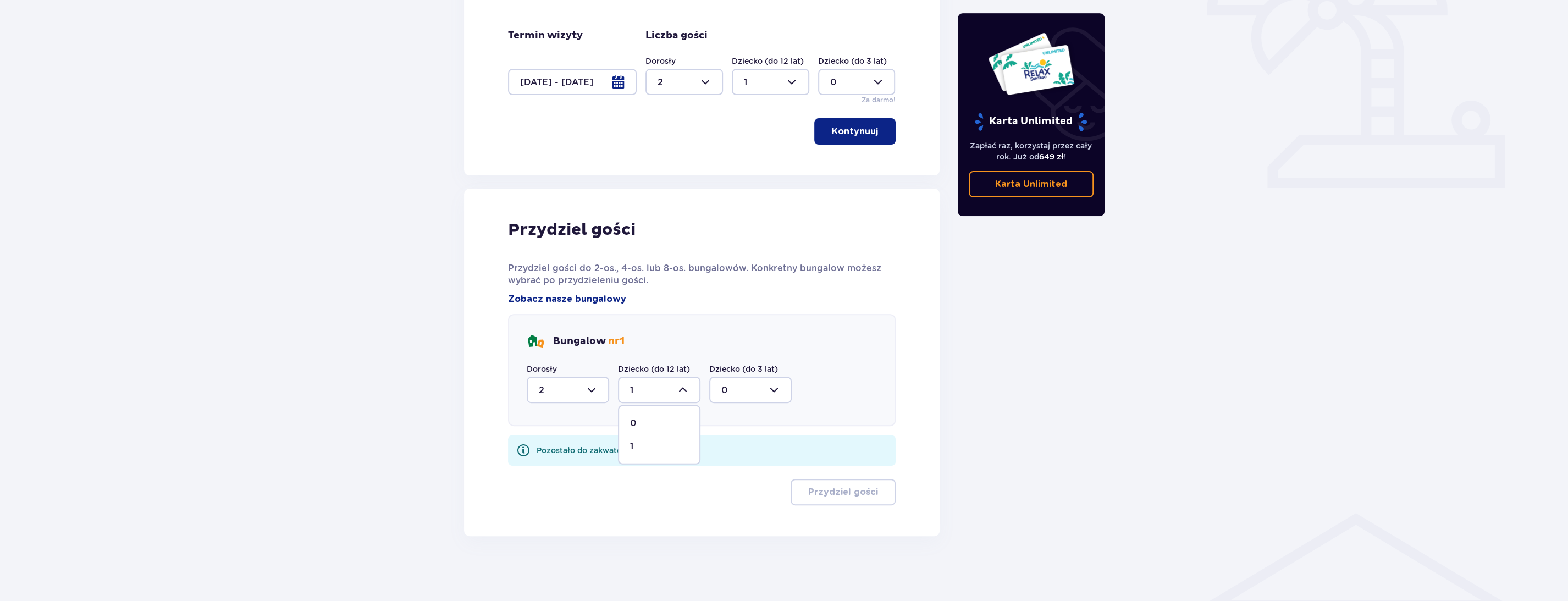
scroll to position [336, 0]
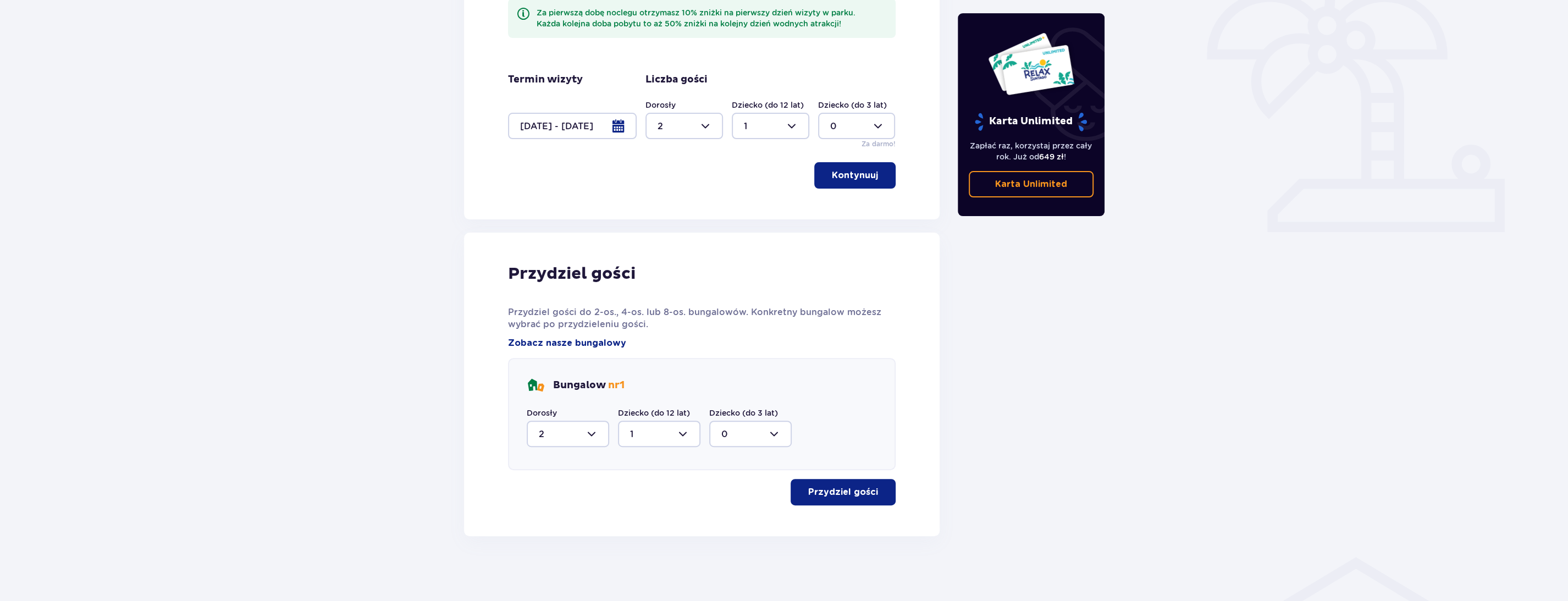
click at [861, 491] on p "Przydziel gości" at bounding box center [843, 492] width 70 height 12
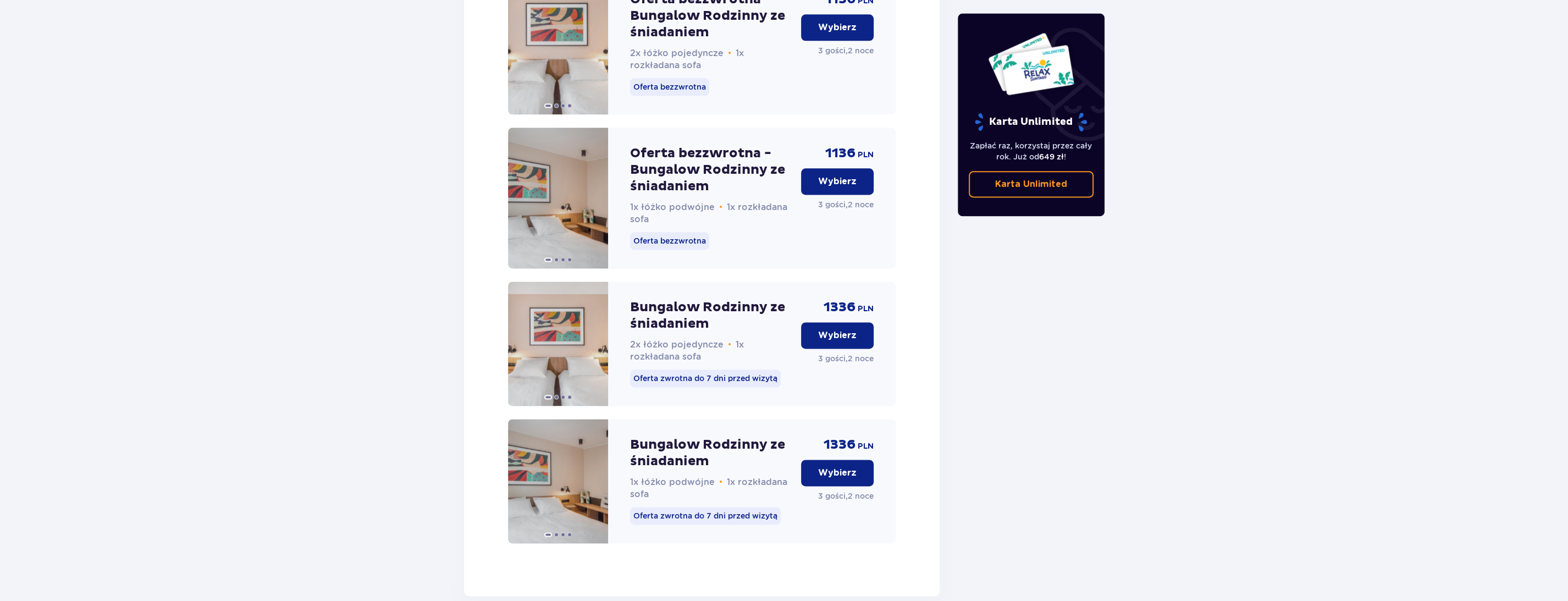
scroll to position [1588, 0]
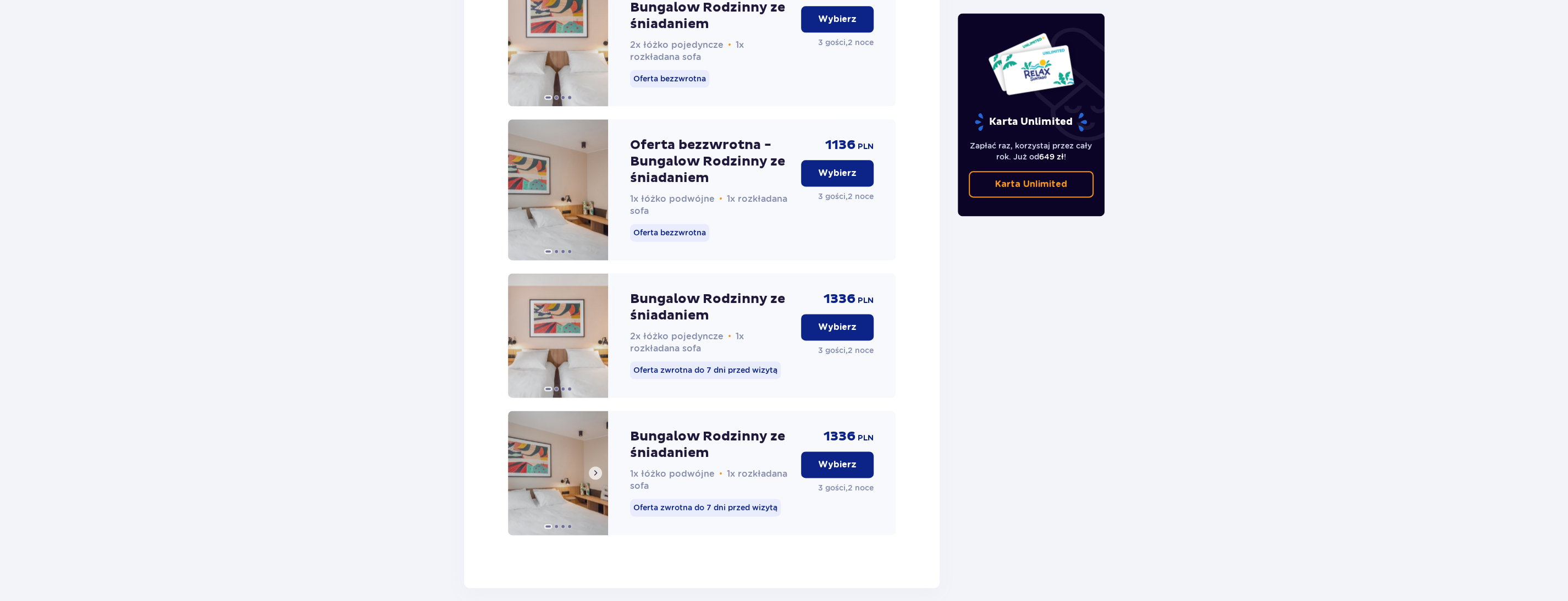
click at [582, 502] on img at bounding box center [558, 472] width 100 height 124
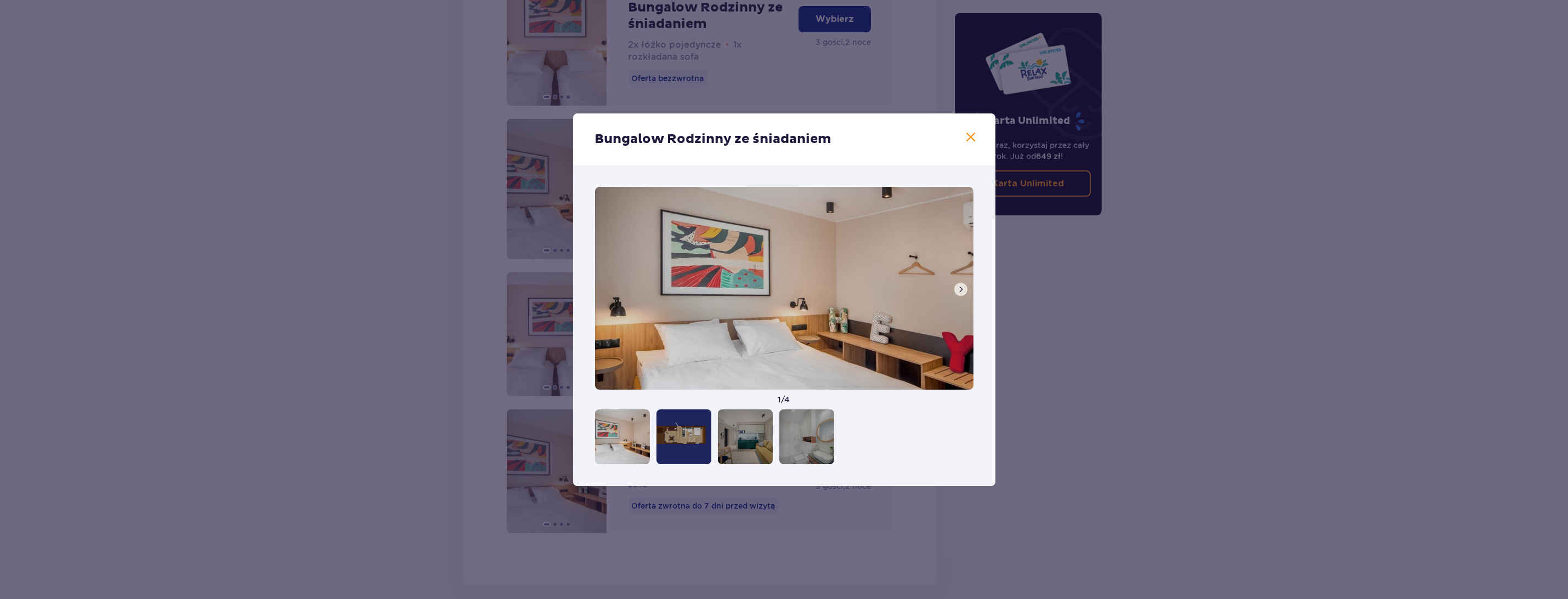
click at [959, 290] on span at bounding box center [960, 289] width 8 height 8
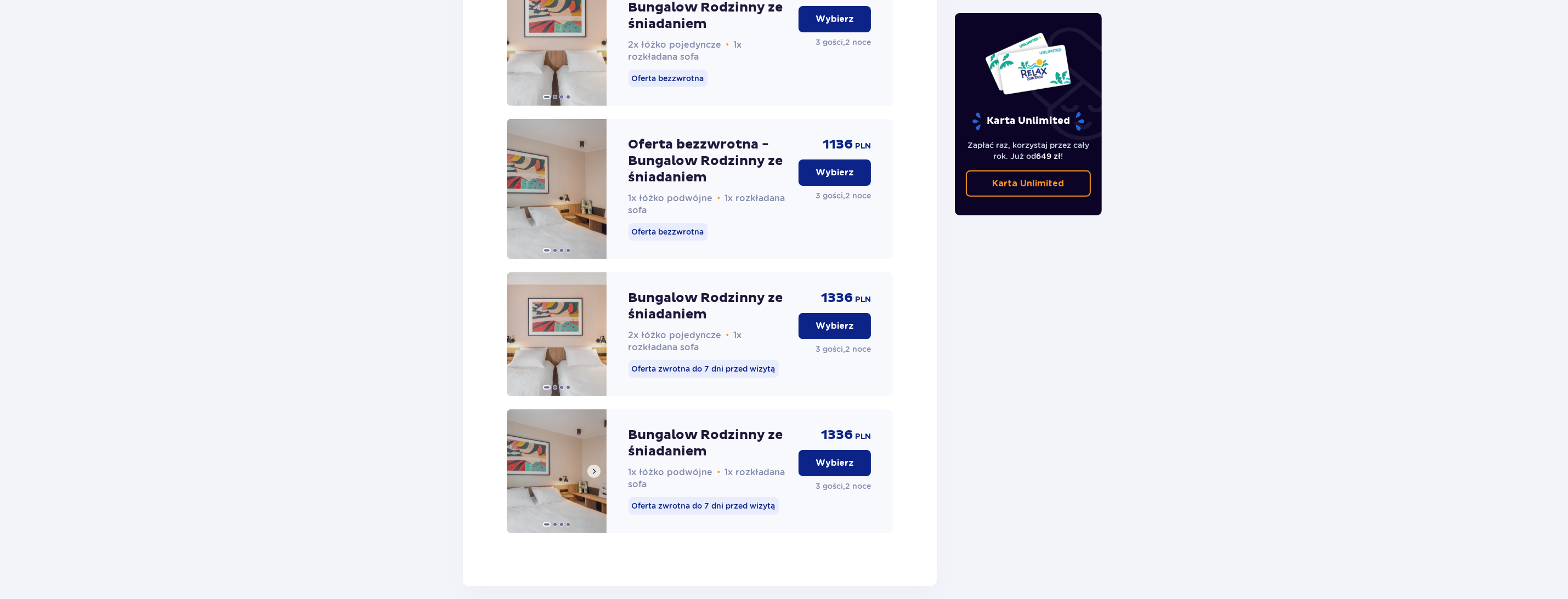
click at [554, 475] on img at bounding box center [556, 471] width 99 height 124
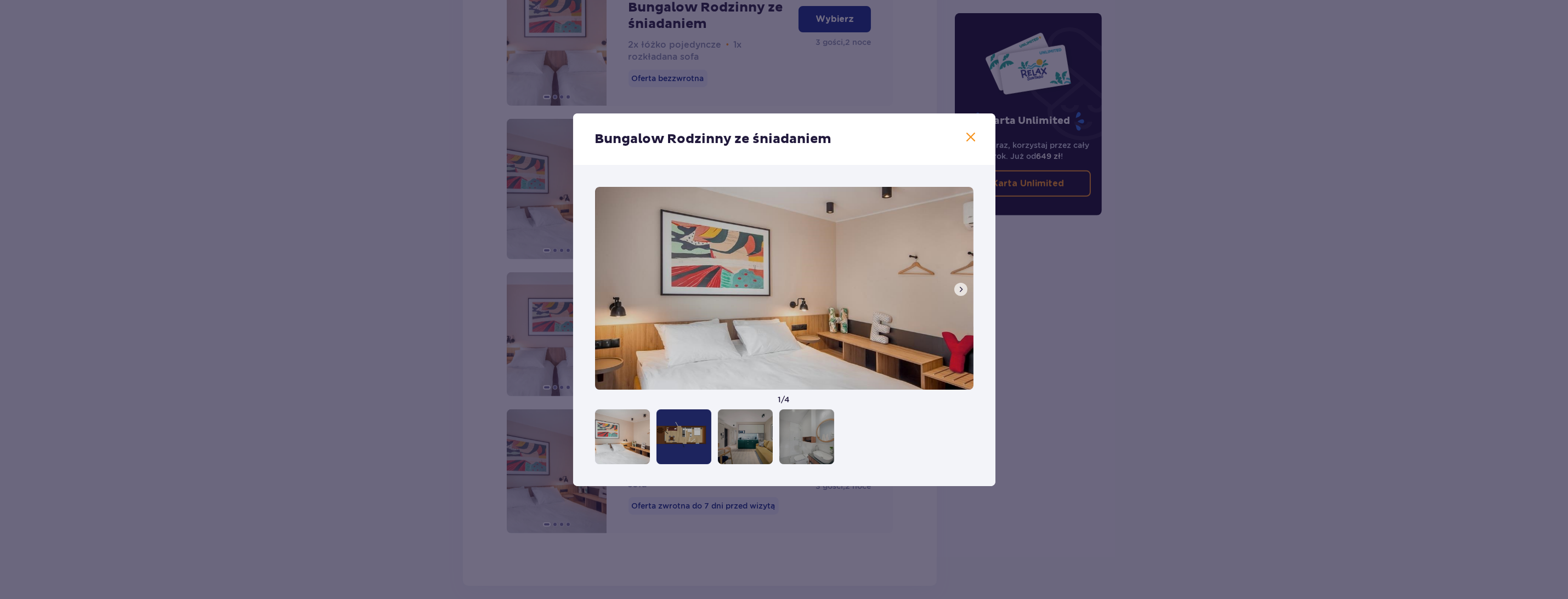
click at [962, 289] on span at bounding box center [960, 289] width 8 height 8
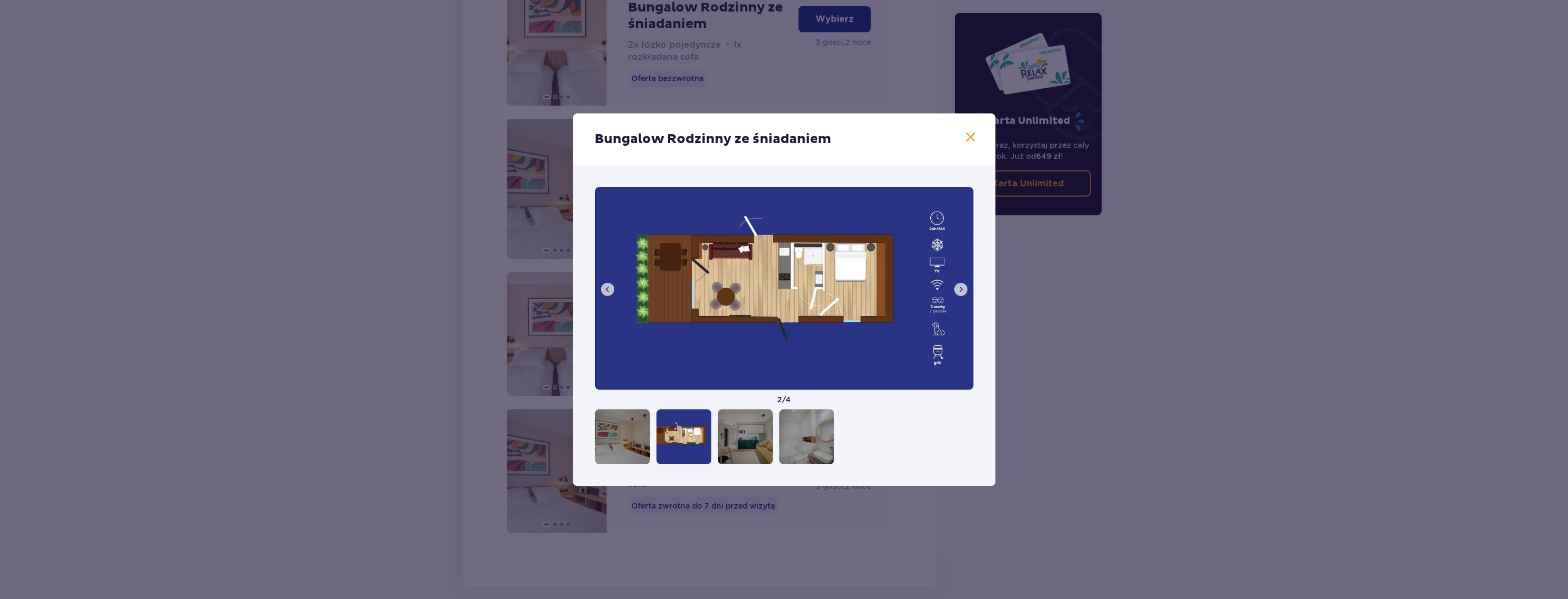
click at [963, 290] on span at bounding box center [960, 289] width 8 height 8
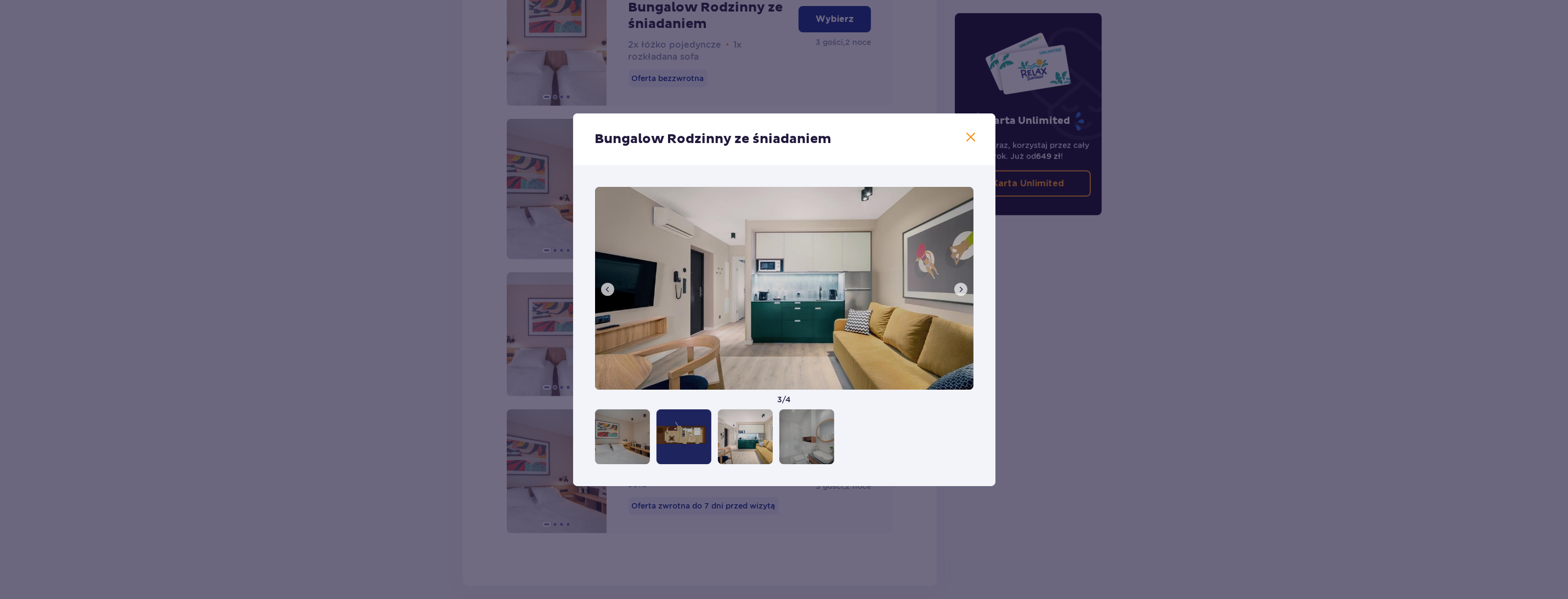
click at [960, 292] on span at bounding box center [960, 289] width 8 height 8
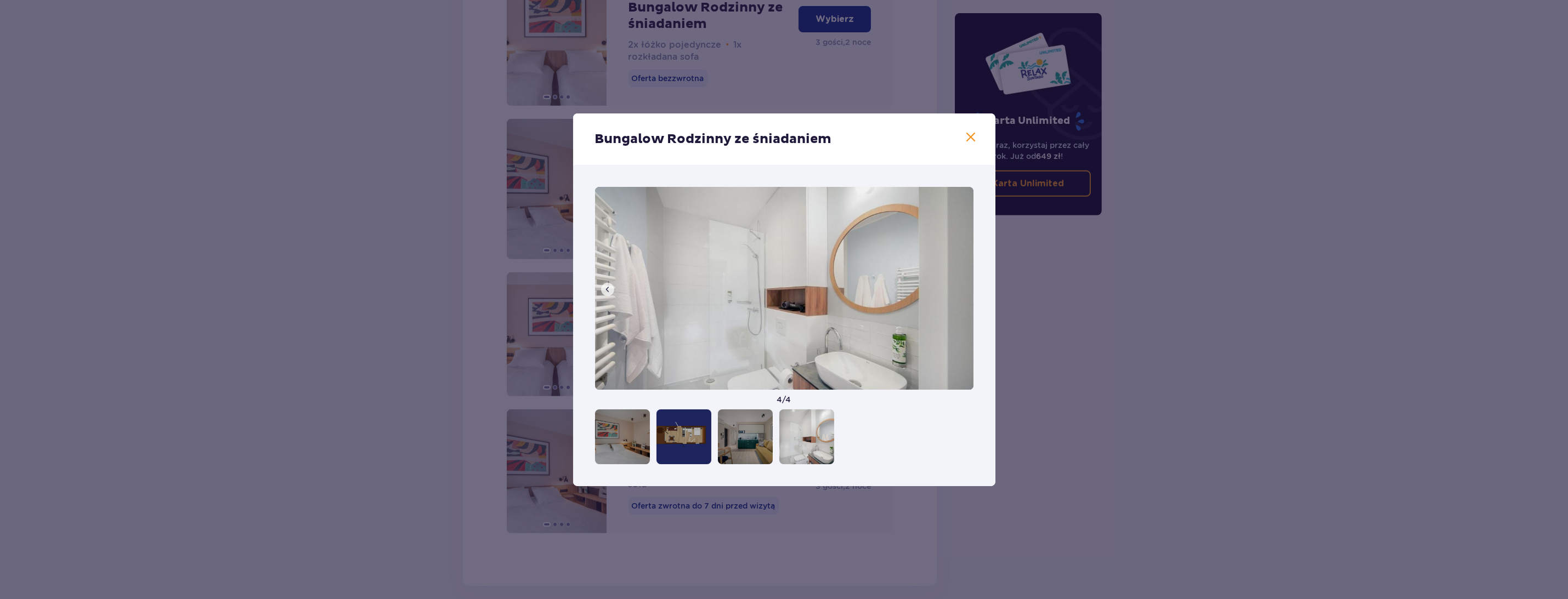
click at [976, 145] on div "Bungalow Rodzinny ze śniadaniem" at bounding box center [784, 139] width 423 height 52
click at [968, 136] on span at bounding box center [972, 137] width 13 height 13
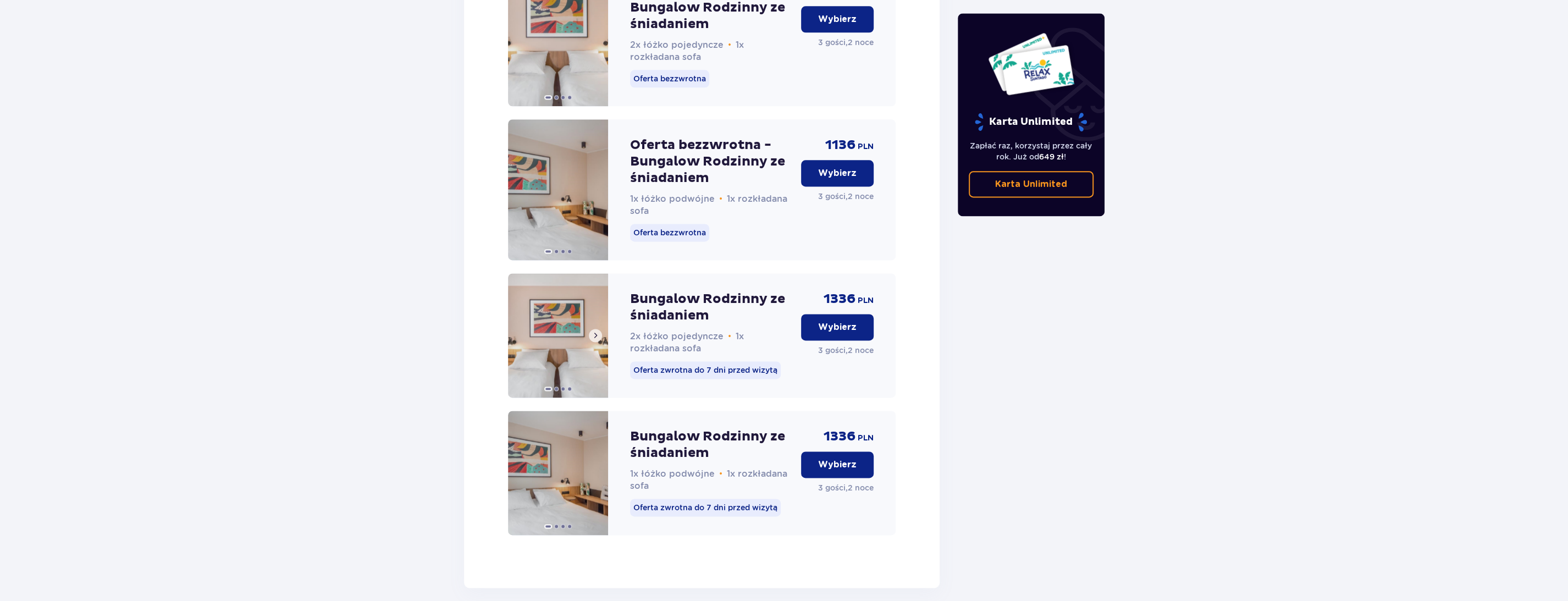
click at [563, 362] on img at bounding box center [558, 335] width 100 height 124
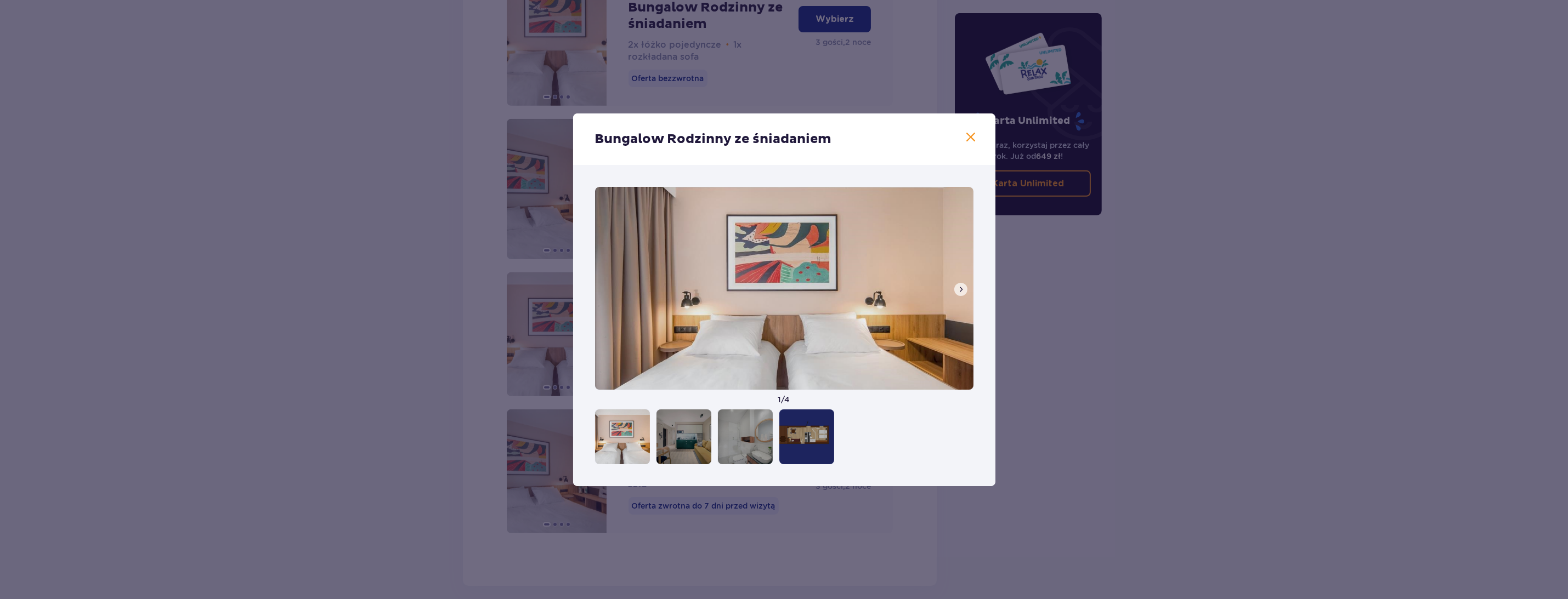
click at [957, 289] on span at bounding box center [960, 289] width 8 height 8
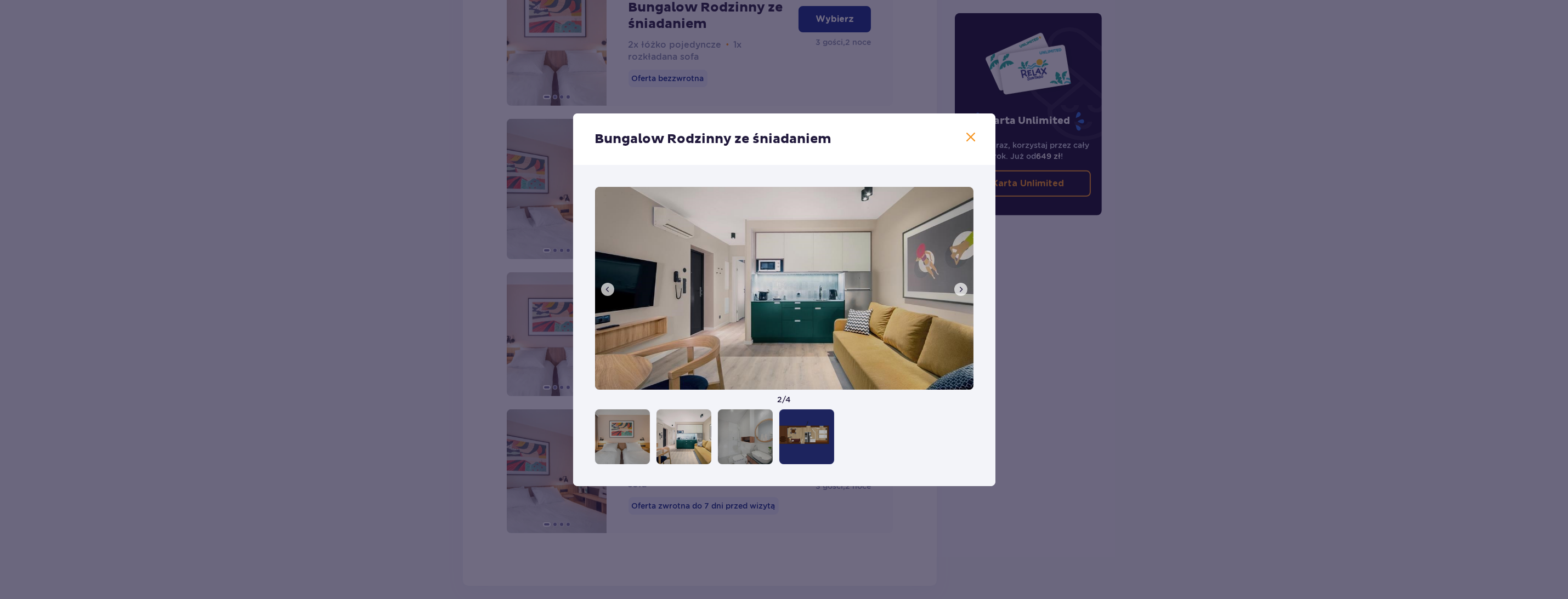
click at [957, 289] on span at bounding box center [960, 289] width 8 height 8
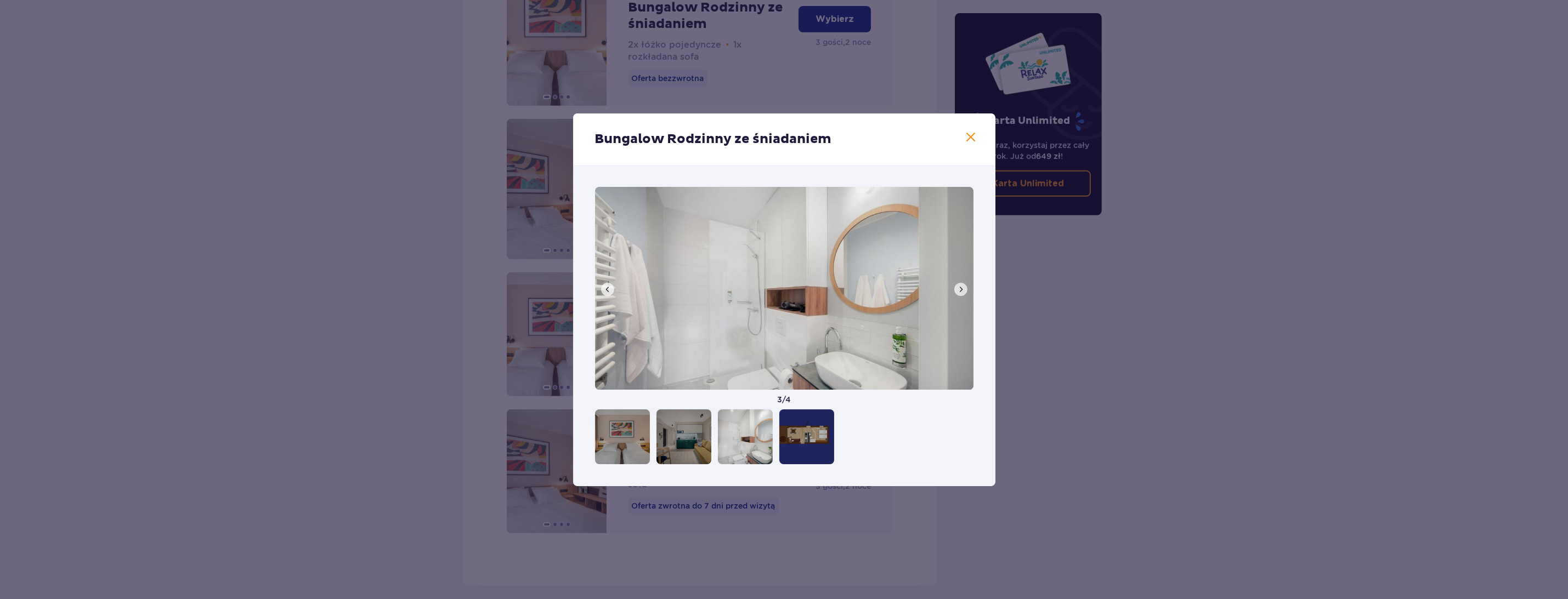
click at [973, 137] on span at bounding box center [972, 137] width 13 height 13
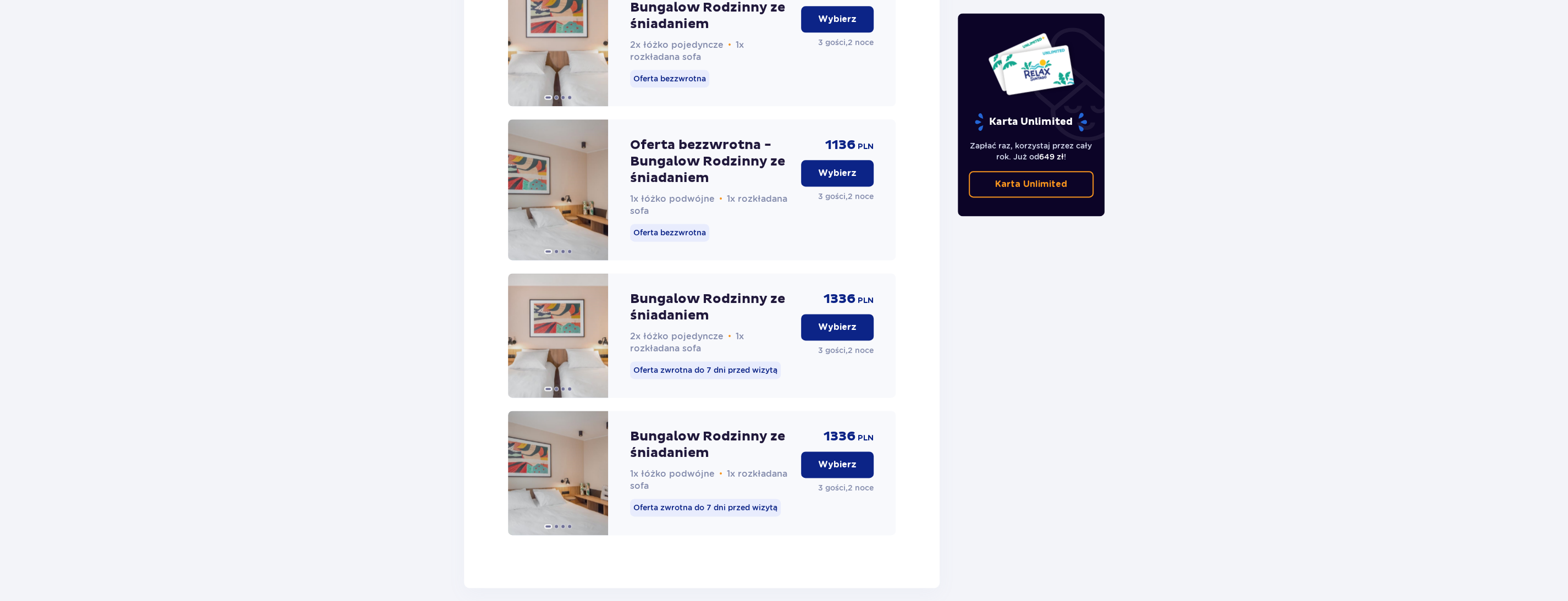
click at [848, 471] on p "Wybierz" at bounding box center [837, 464] width 38 height 12
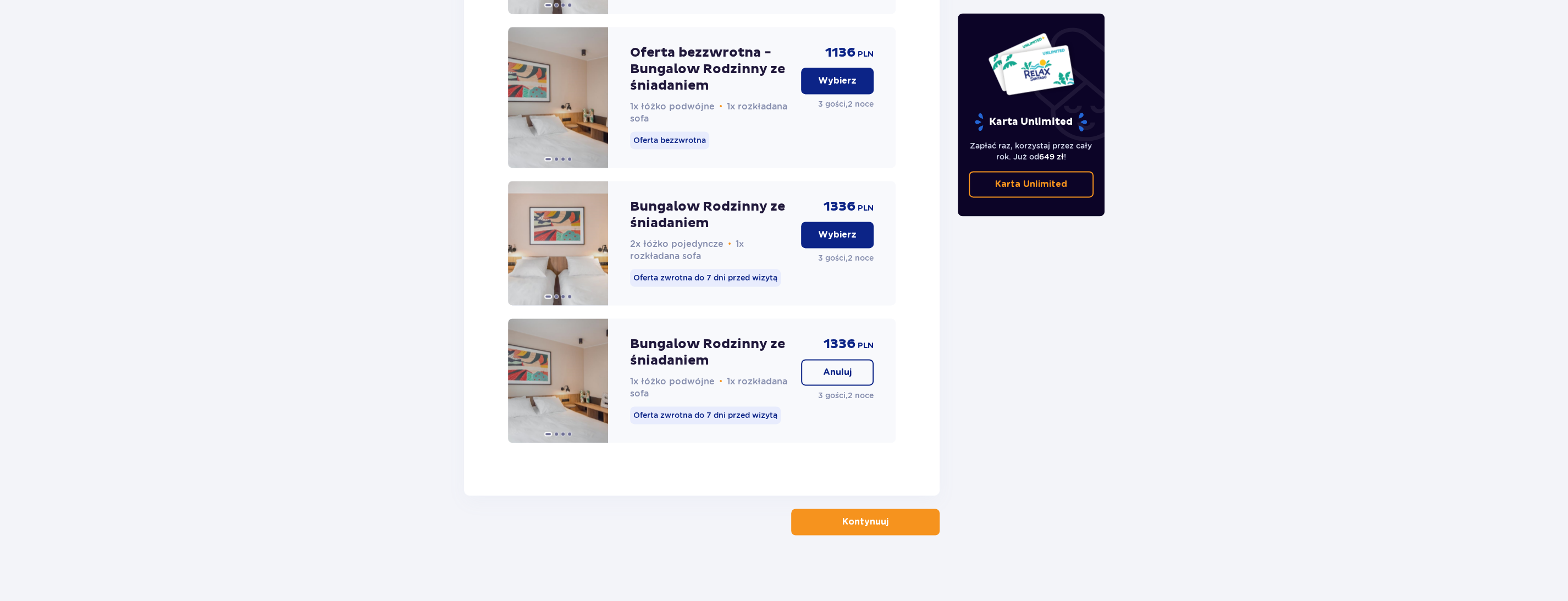
scroll to position [1689, 0]
click at [867, 518] on p "Kontynuuj" at bounding box center [866, 522] width 47 height 12
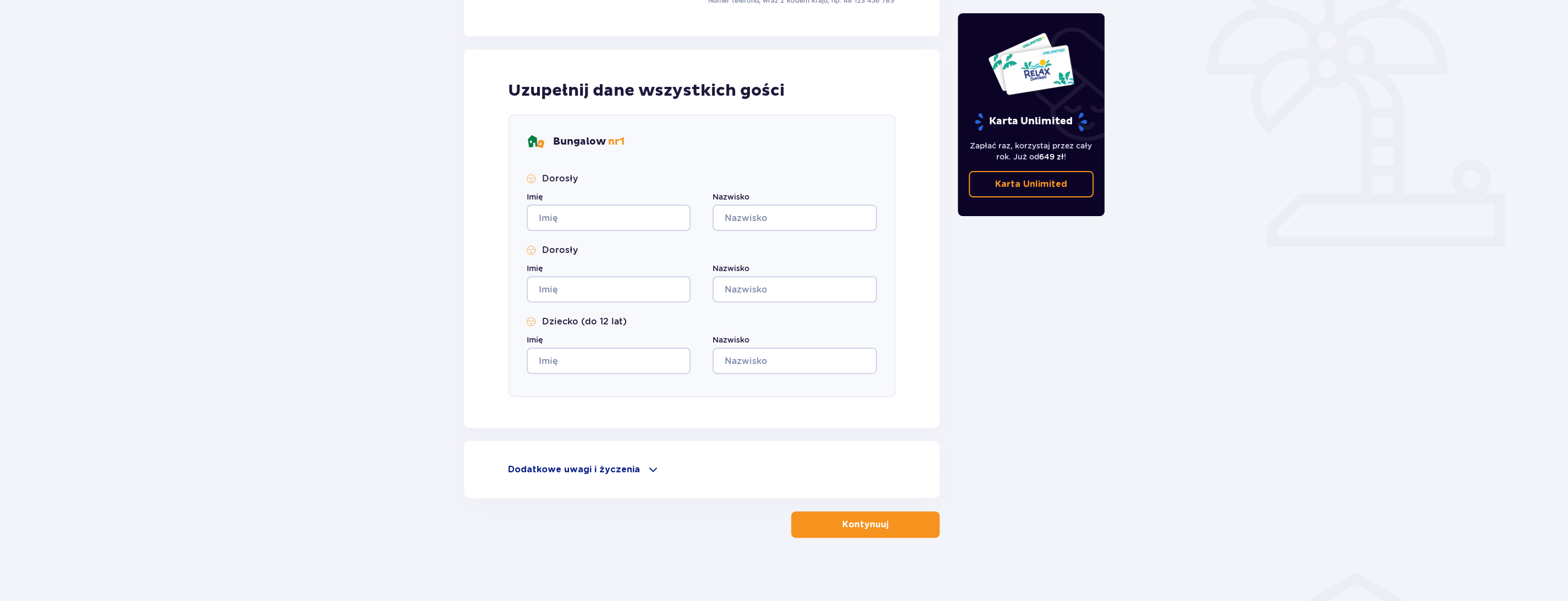
scroll to position [323, 0]
click at [595, 464] on p "Dodatkowe uwagi i życzenia" at bounding box center [574, 467] width 132 height 12
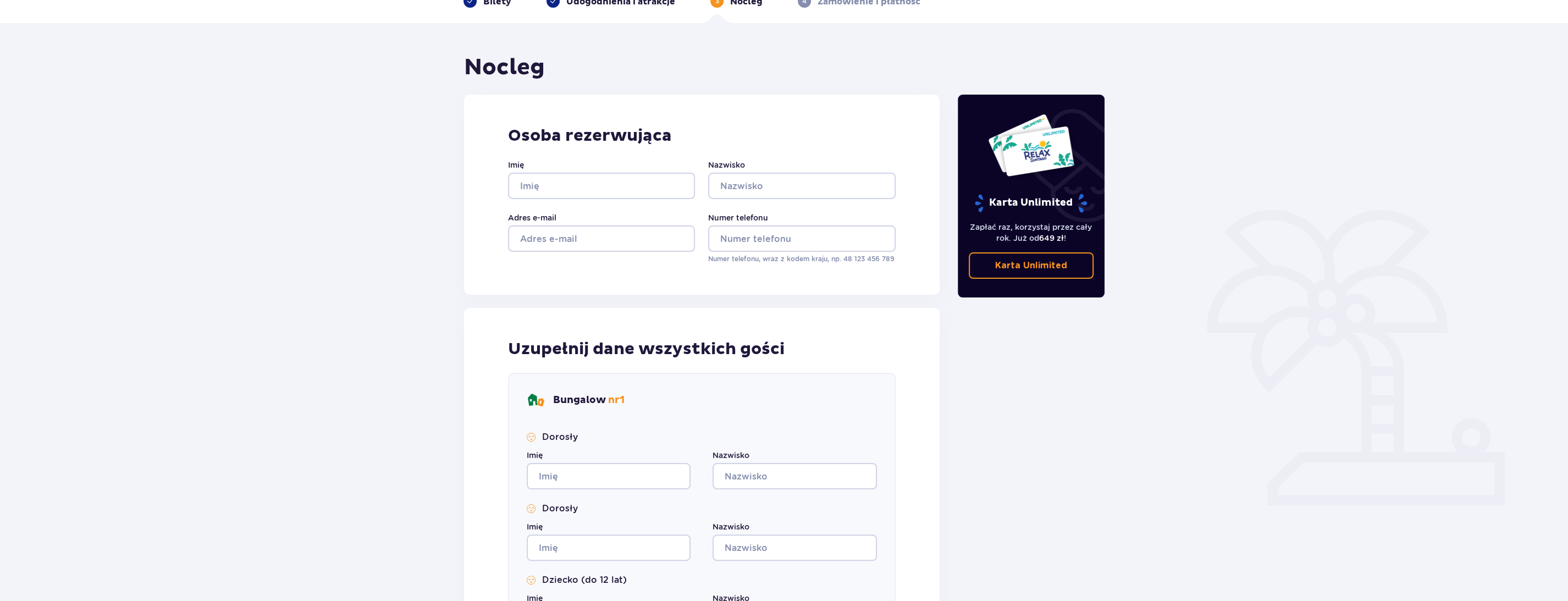
scroll to position [0, 0]
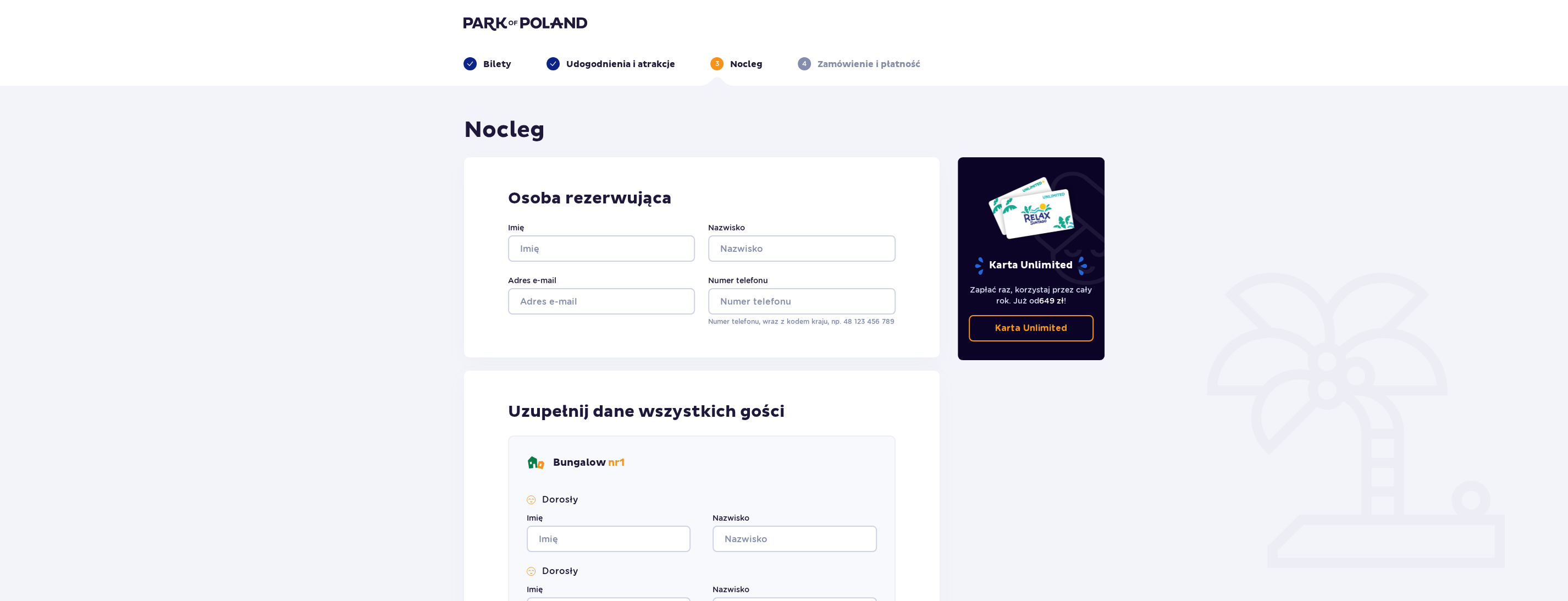
click at [536, 25] on img at bounding box center [525, 23] width 124 height 16
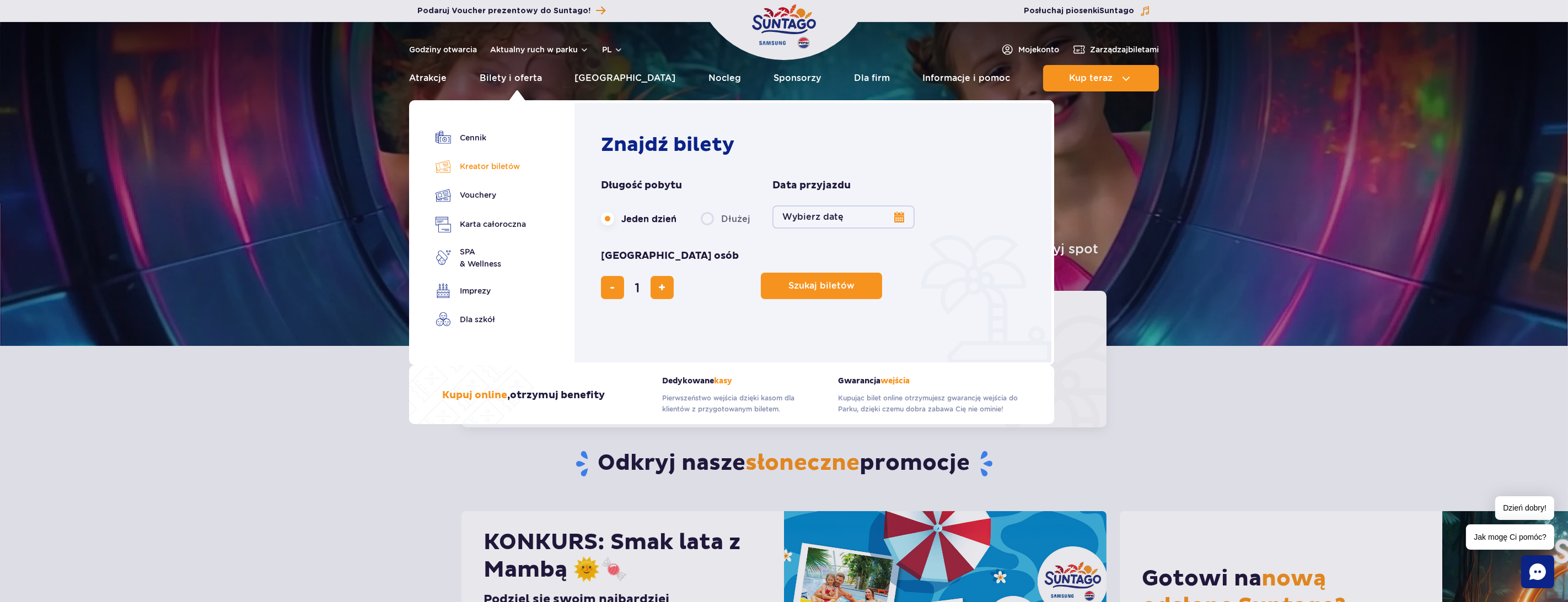
click at [461, 165] on link "Kreator biletów" at bounding box center [480, 166] width 91 height 16
click at [467, 136] on link "Cennik" at bounding box center [480, 137] width 91 height 16
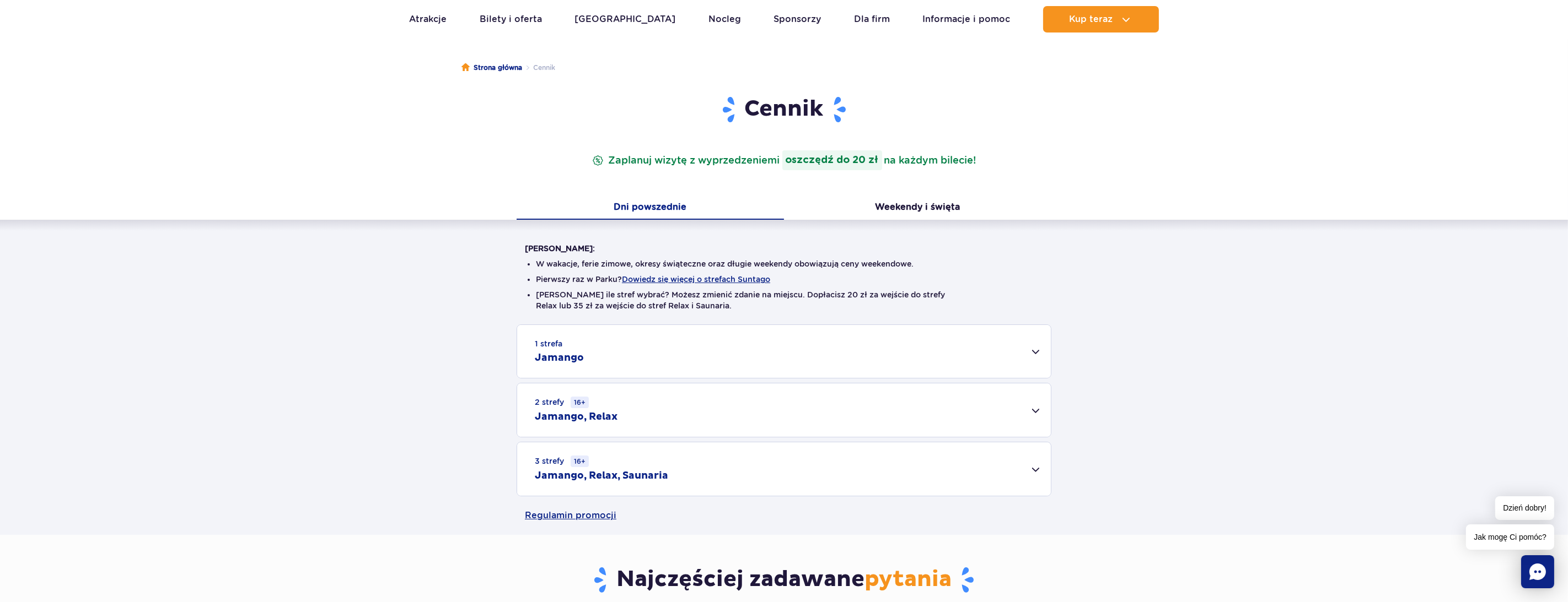
scroll to position [110, 0]
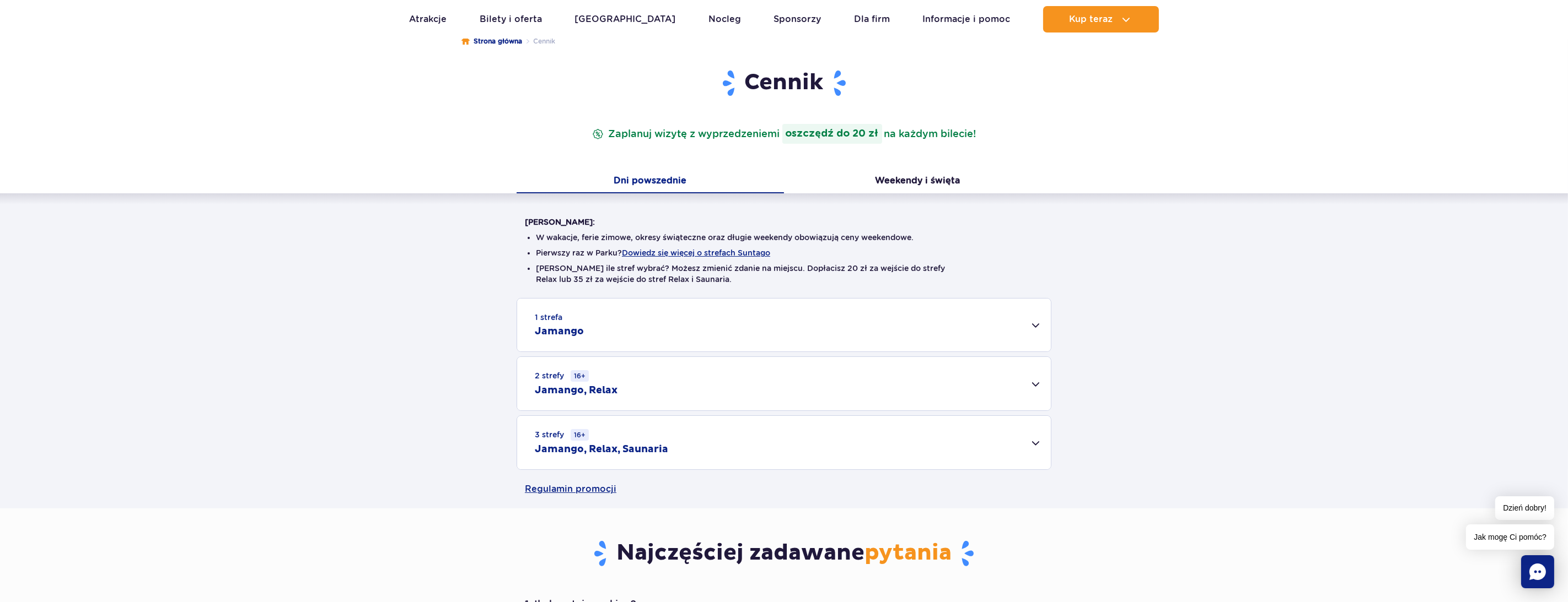
click at [1038, 442] on div "3 strefy 16+ Jamango, Relax, Saunaria" at bounding box center [784, 442] width 534 height 53
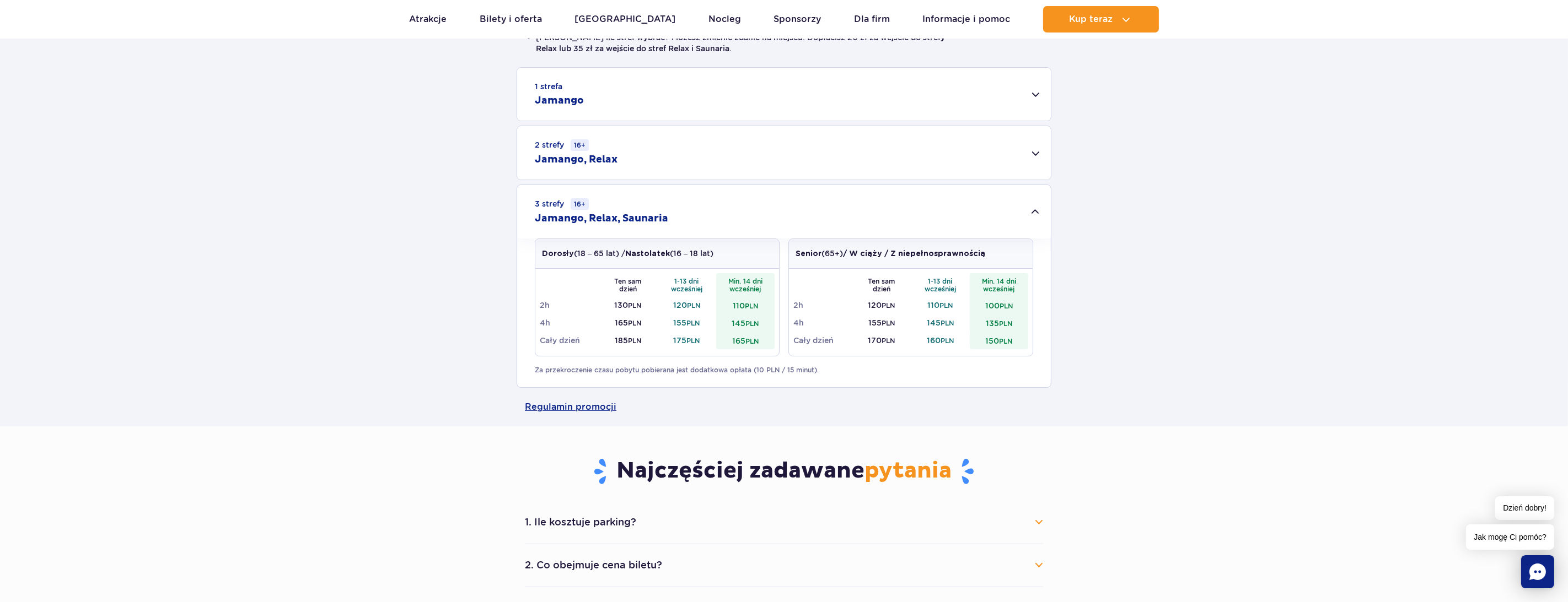
scroll to position [441, 0]
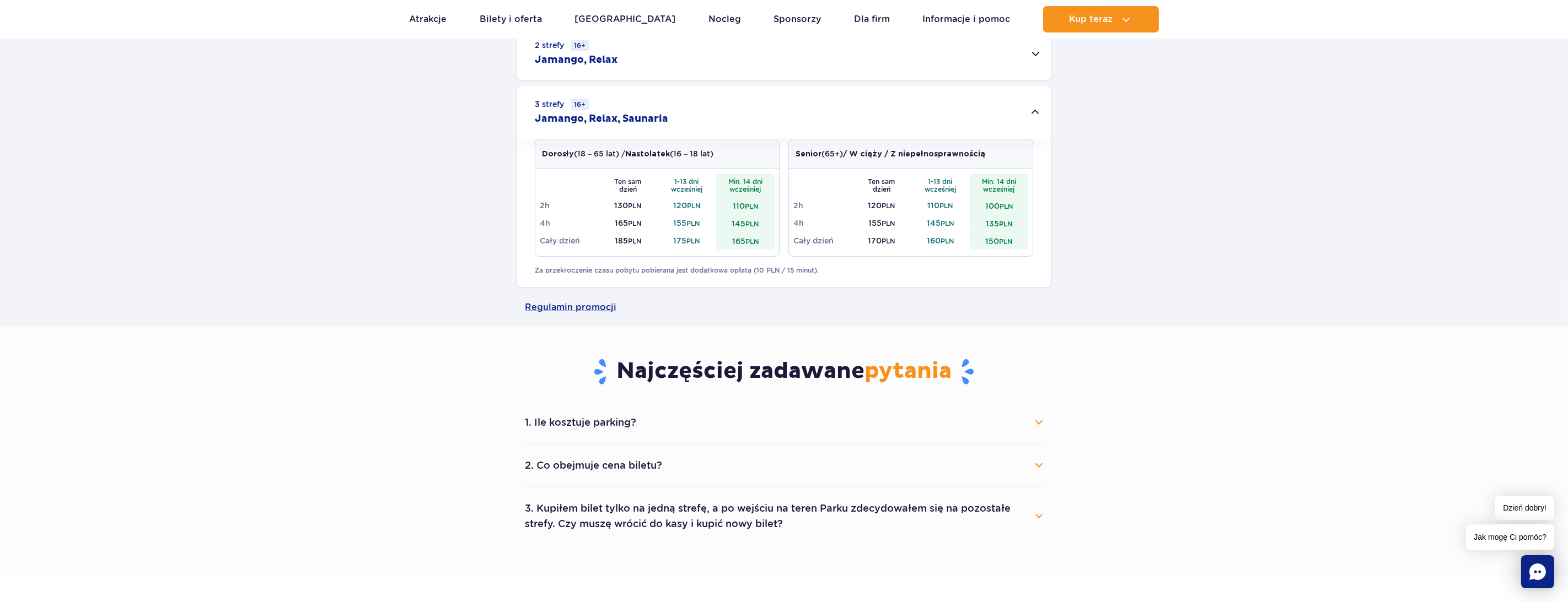
click at [1038, 427] on button "1. Ile kosztuje parking?" at bounding box center [784, 423] width 518 height 24
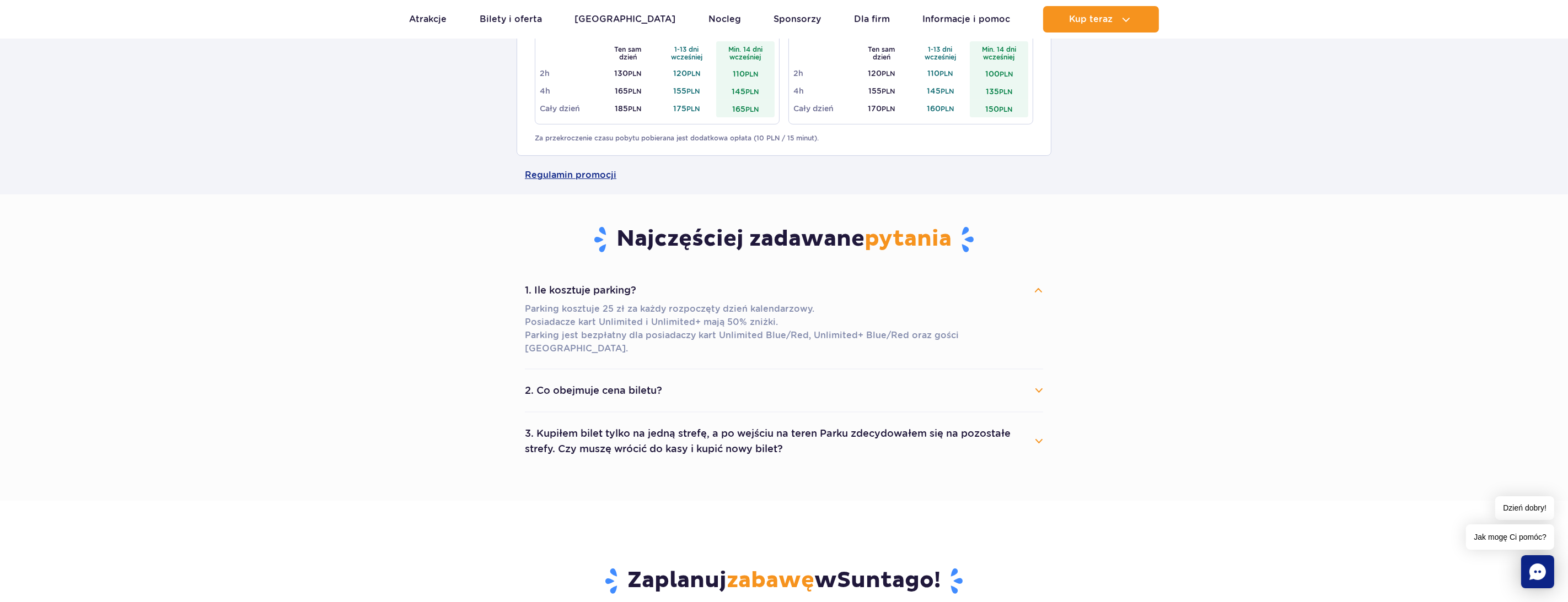
scroll to position [607, 0]
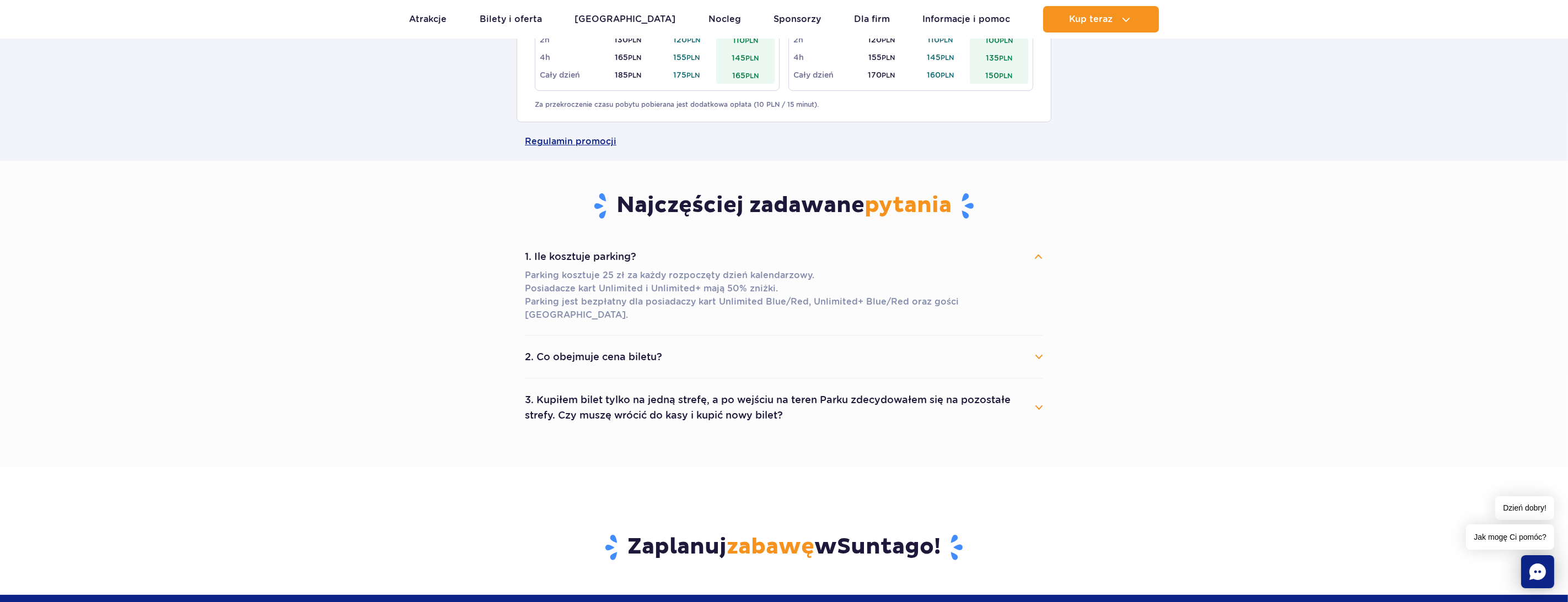
click at [1041, 345] on button "2. Co obejmuje cena biletu?" at bounding box center [784, 357] width 518 height 24
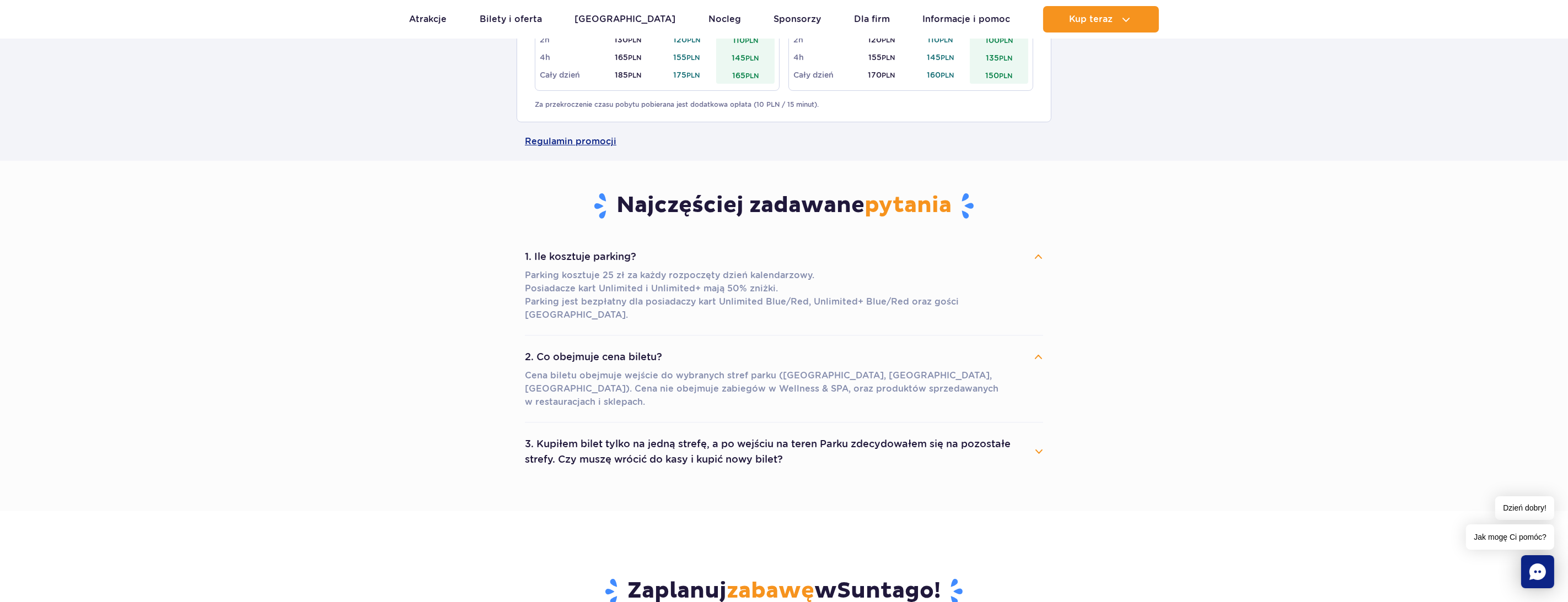
click at [1043, 432] on button "3. Kupiłem bilet tylko na jedną strefę, a po wejściu na teren Parku zdecydowałe…" at bounding box center [784, 452] width 518 height 40
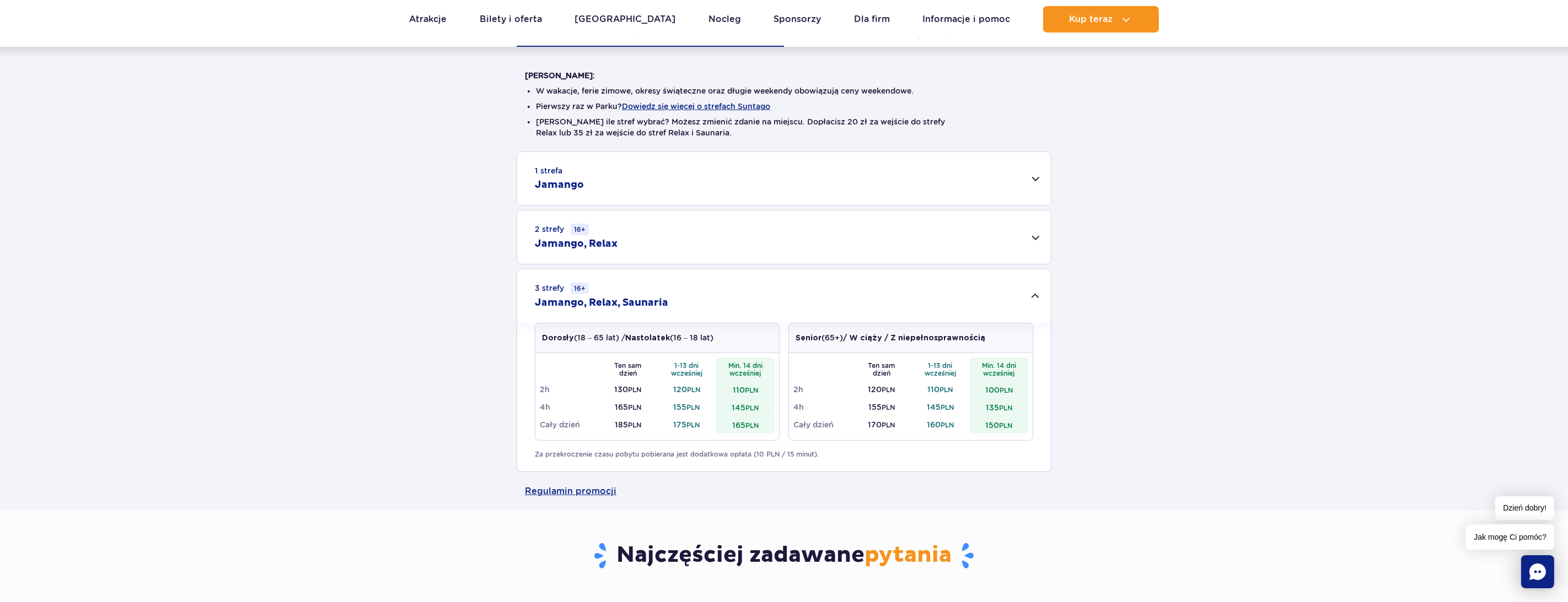
scroll to position [220, 0]
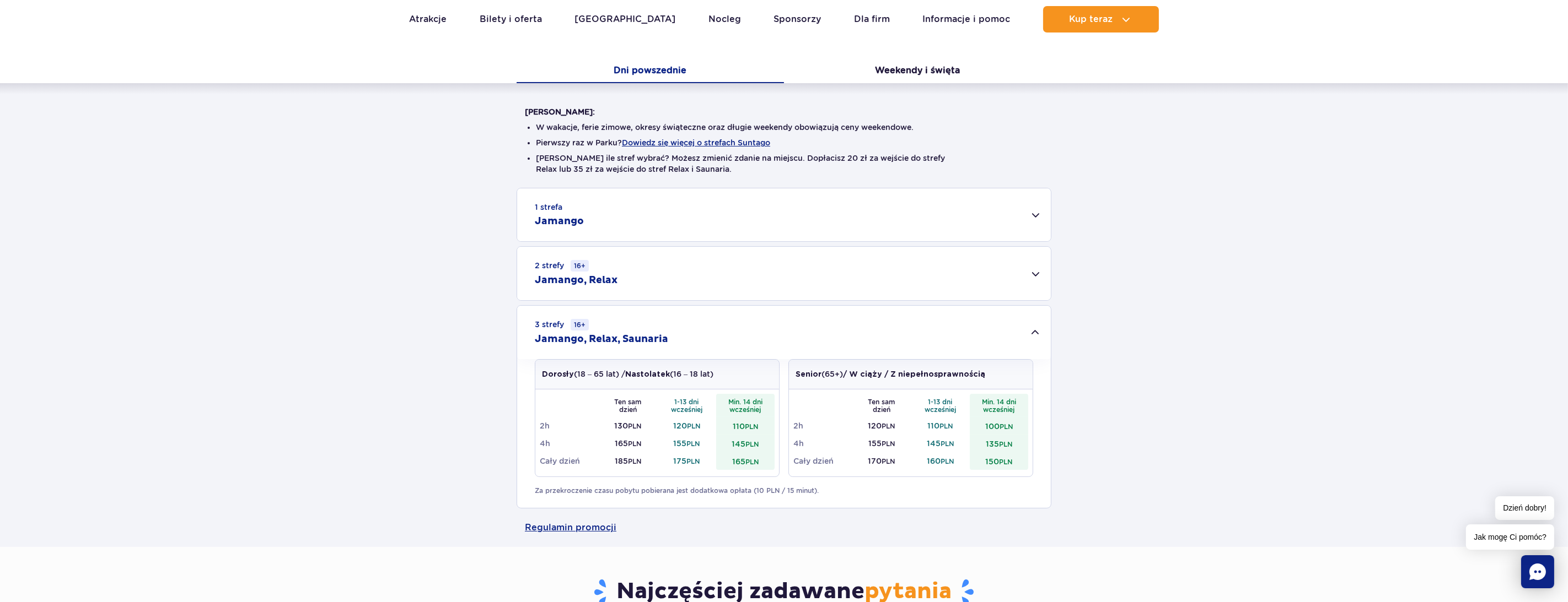
click at [1034, 269] on div "2 strefy 16+ Jamango, Relax" at bounding box center [784, 273] width 534 height 53
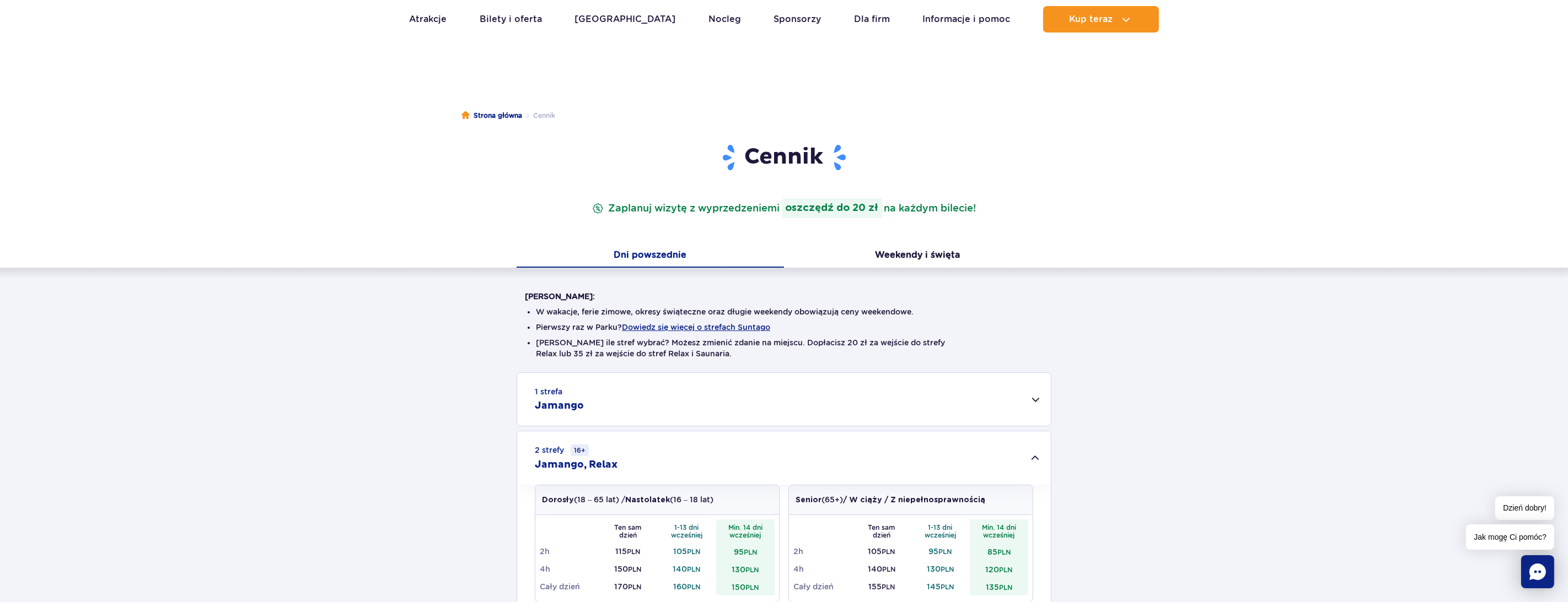
scroll to position [0, 0]
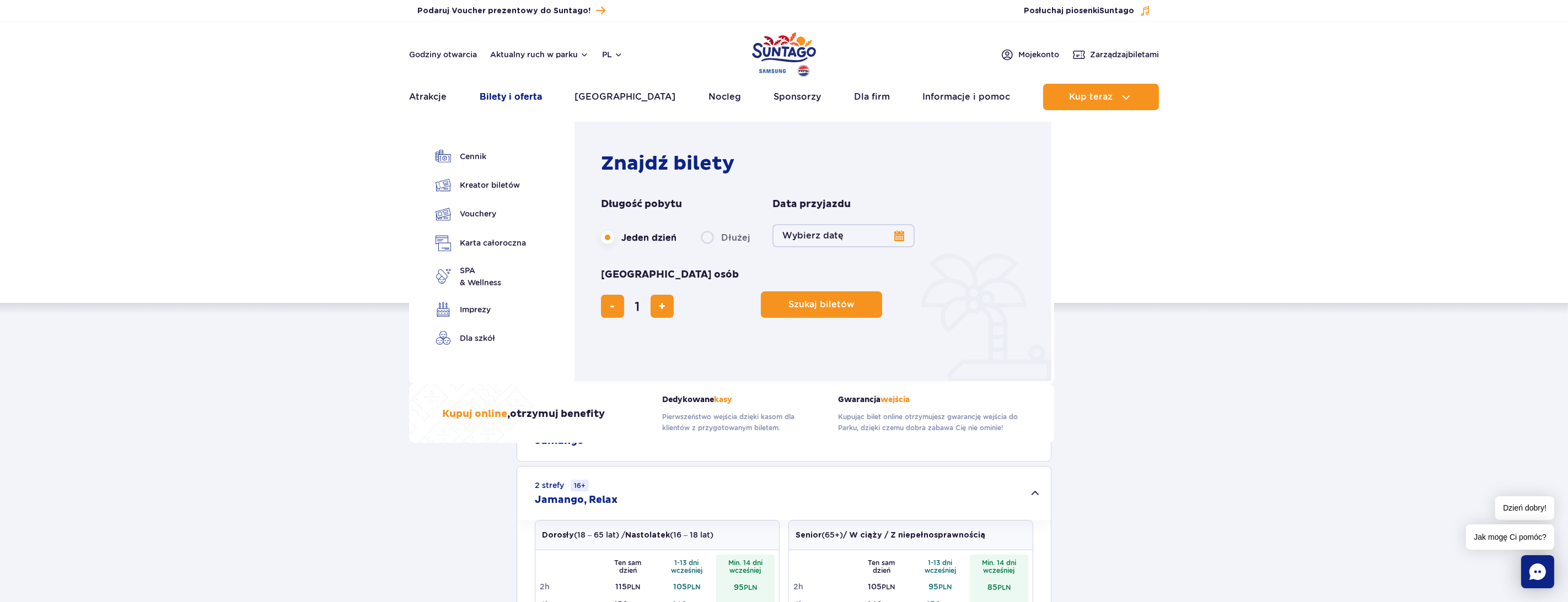
click at [504, 96] on link "Bilety i oferta" at bounding box center [511, 97] width 63 height 26
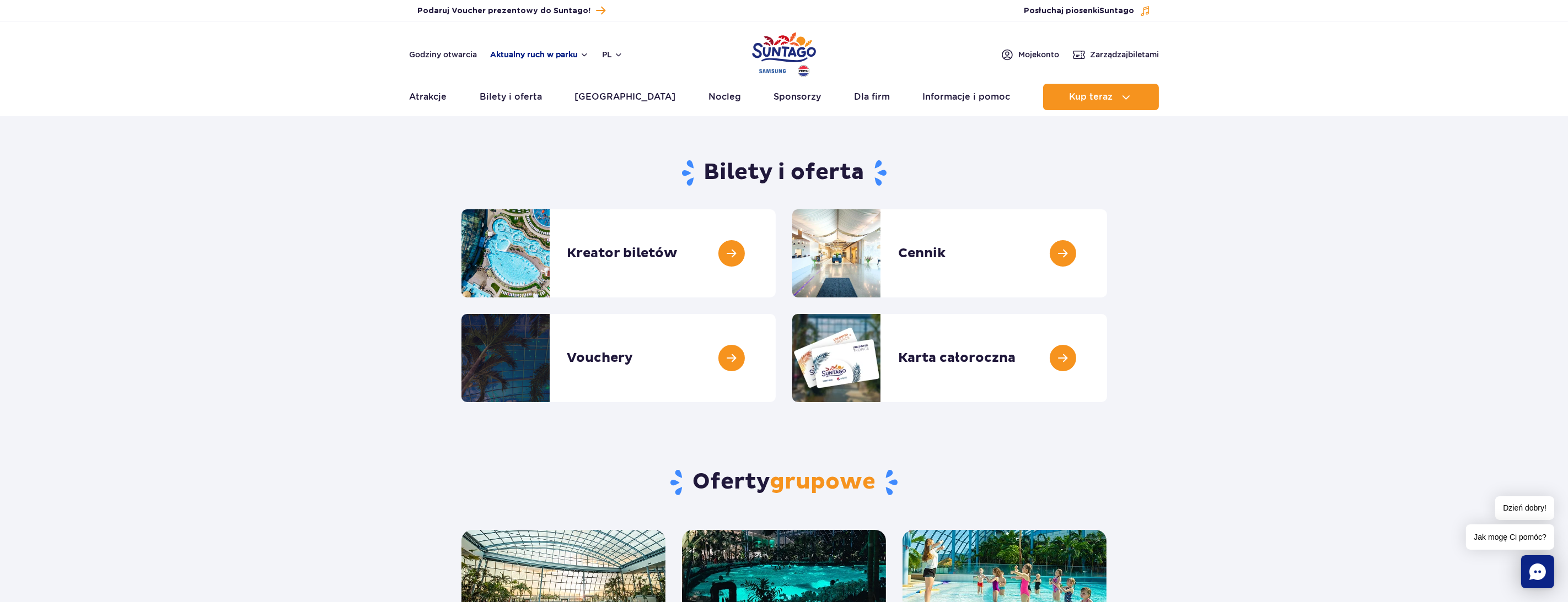
click at [548, 52] on button "Aktualny ruch w parku" at bounding box center [540, 54] width 99 height 8
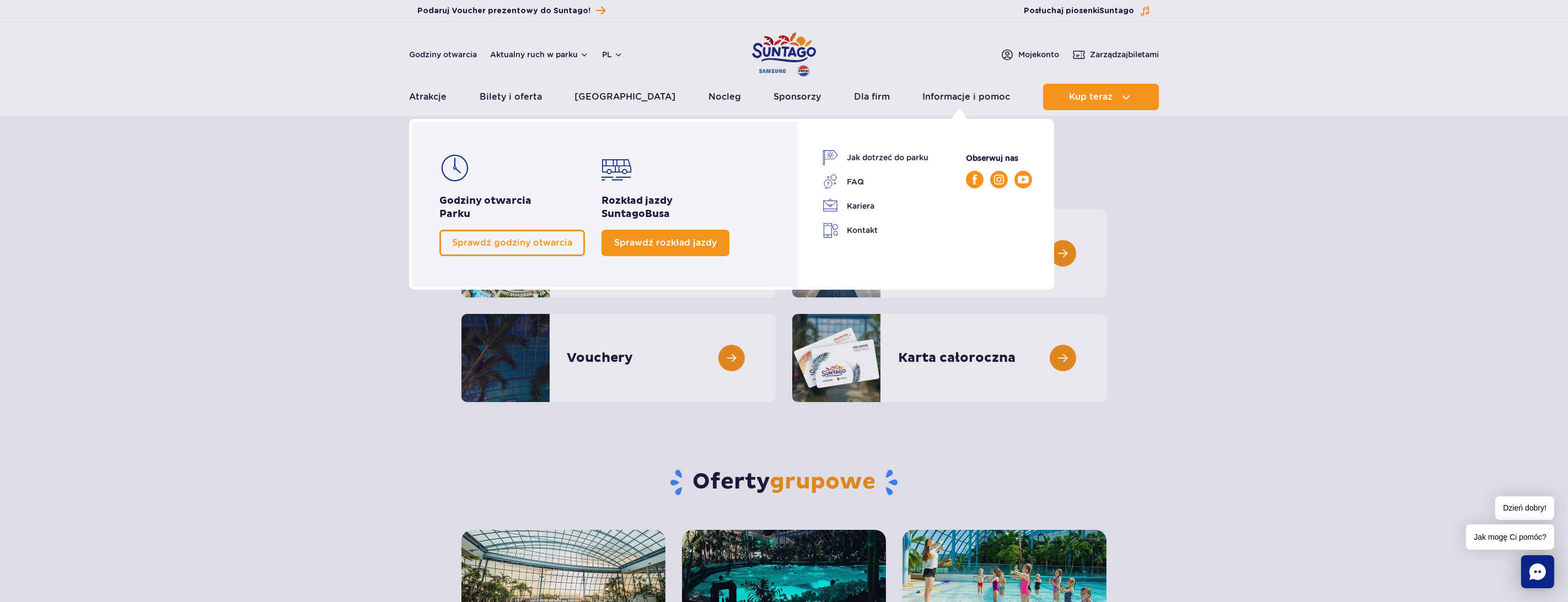
click at [624, 240] on span "Sprawdź rozkład jazdy" at bounding box center [666, 242] width 103 height 10
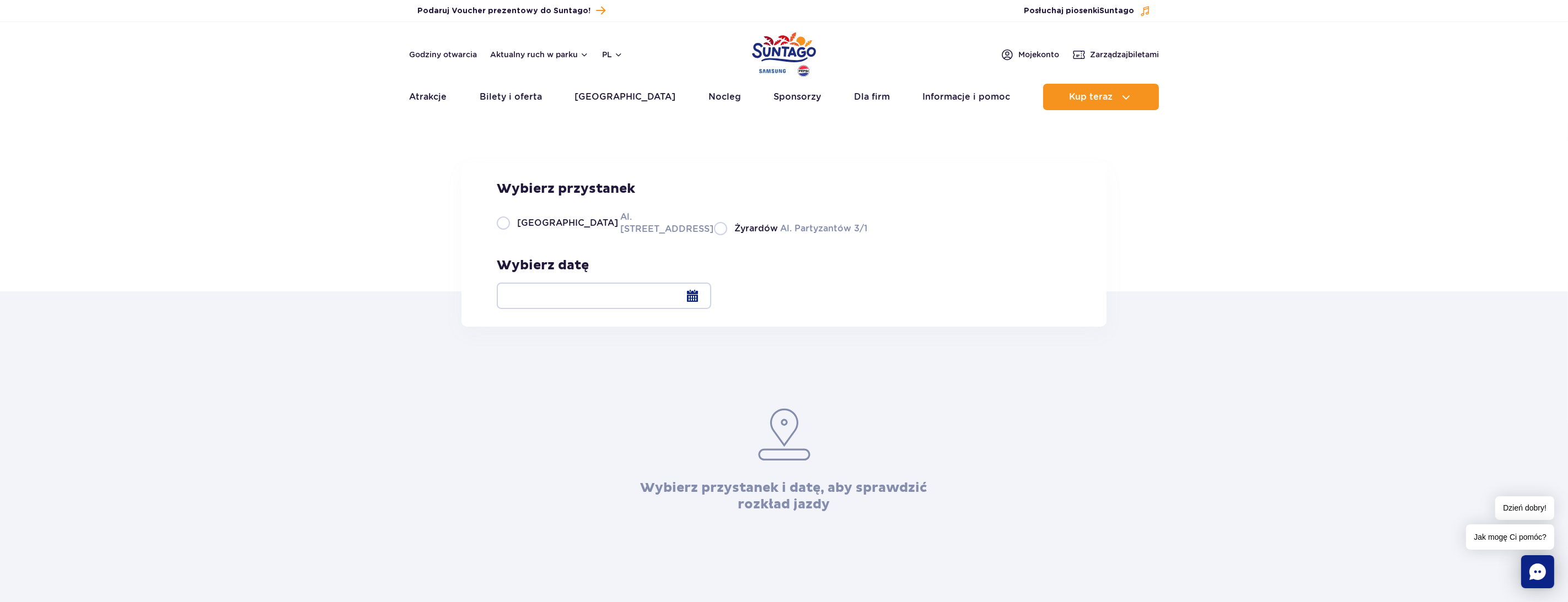
click at [583, 235] on label "Warszawa Al. [STREET_ADDRESS]" at bounding box center [599, 223] width 204 height 25
click at [509, 235] on input "Warszawa Al. [STREET_ADDRESS]" at bounding box center [502, 234] width 12 height 2
radio input "true"
click at [712, 298] on div at bounding box center [604, 296] width 215 height 26
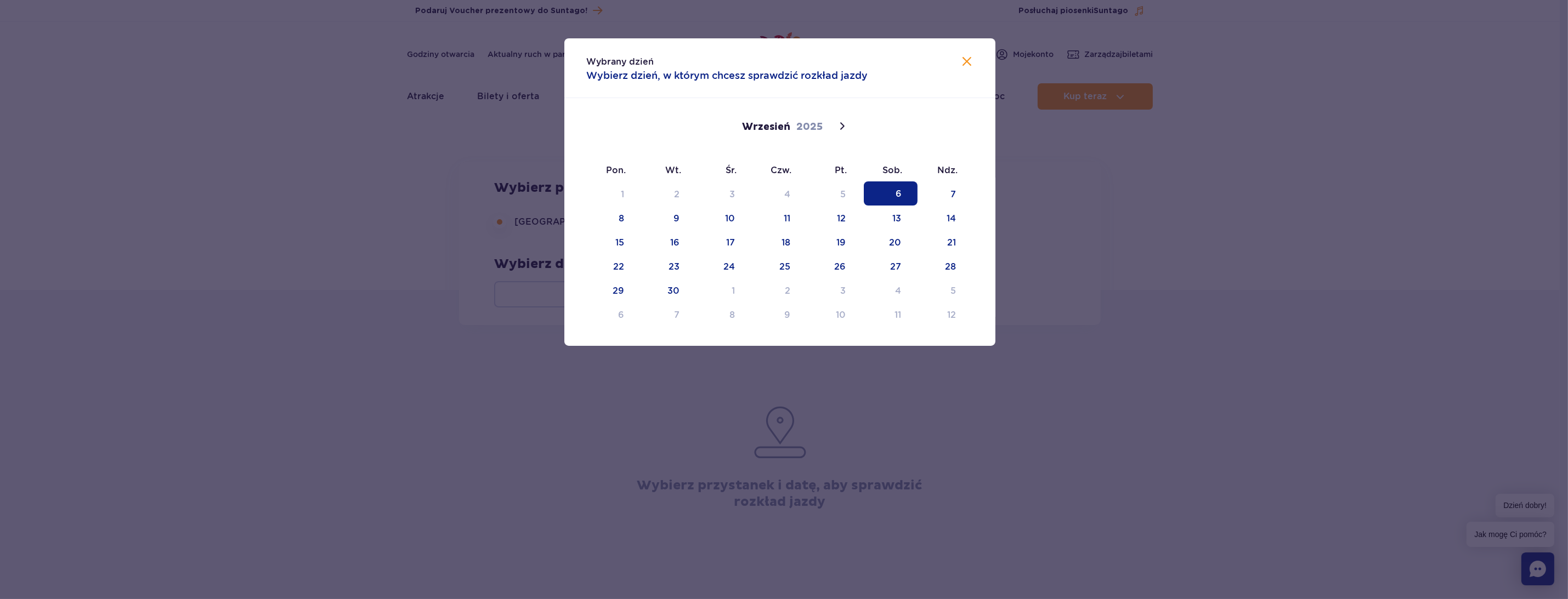
click at [904, 189] on span "6" at bounding box center [891, 193] width 54 height 24
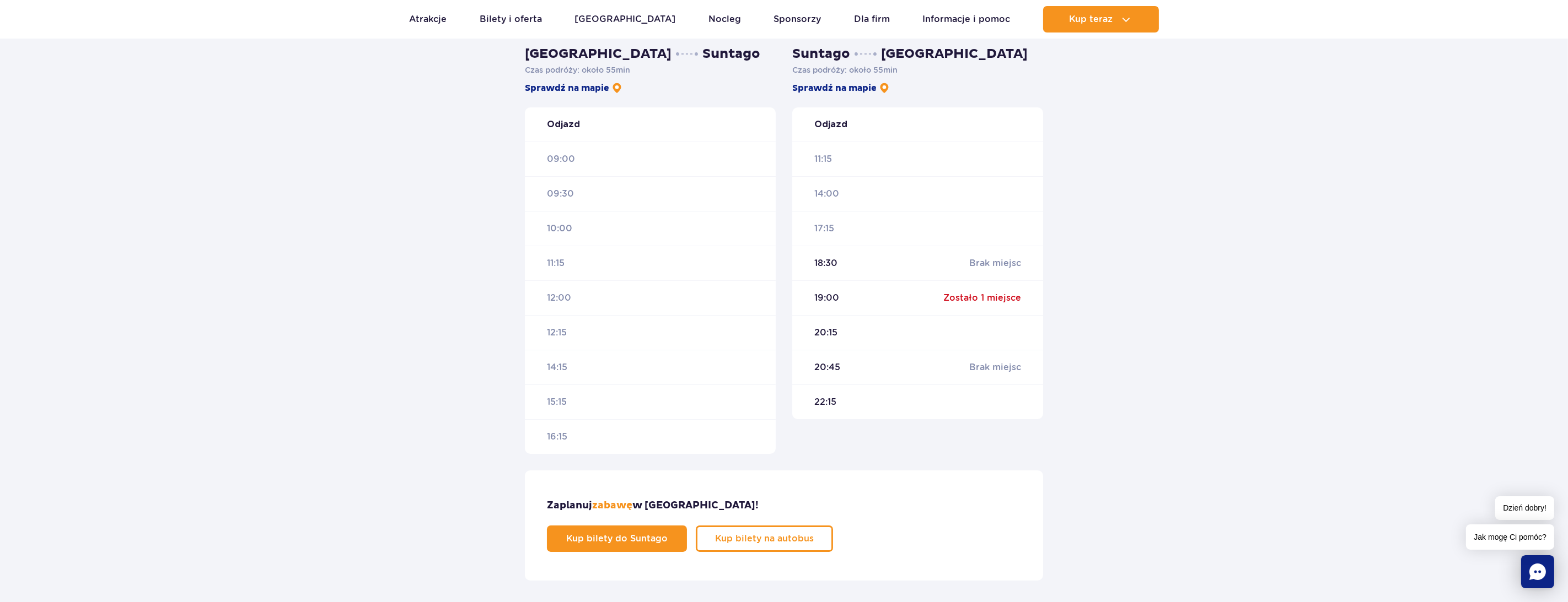
scroll to position [330, 0]
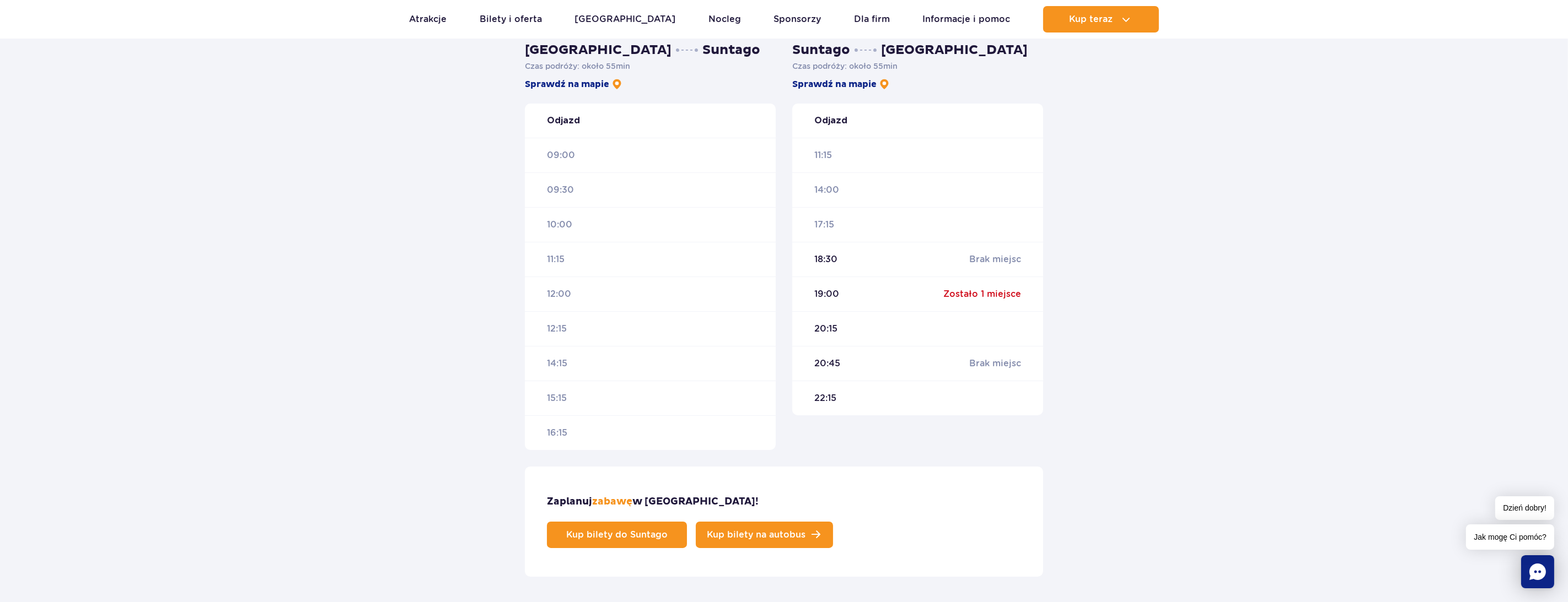
click at [806, 531] on span "Kup bilety na autobus" at bounding box center [756, 535] width 99 height 8
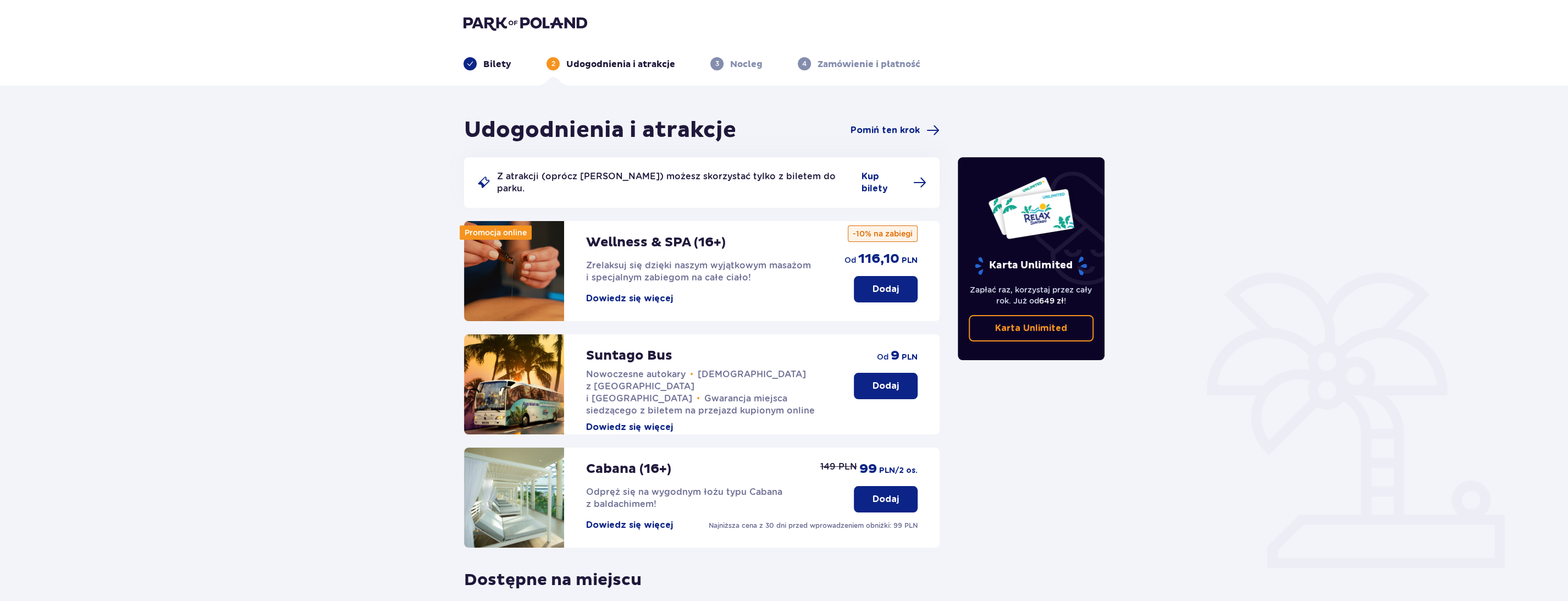
click at [623, 421] on button "Dowiedz się więcej" at bounding box center [629, 427] width 87 height 12
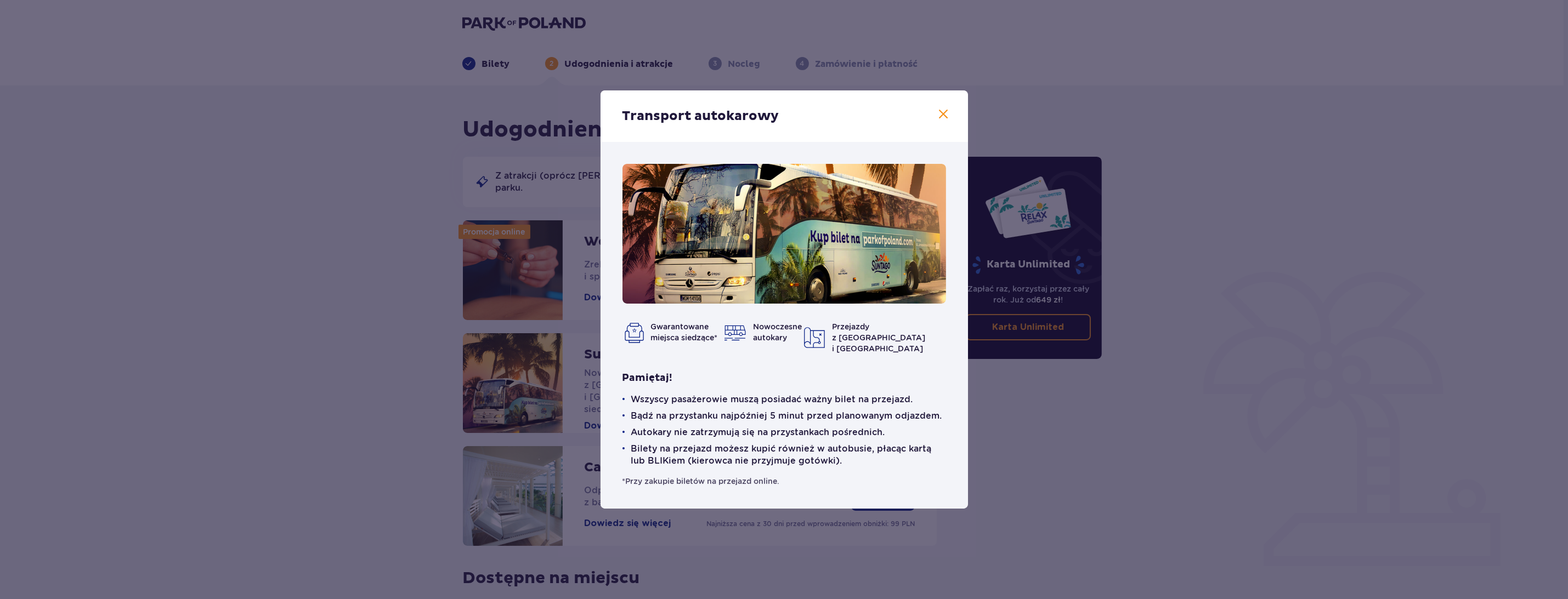
click at [946, 120] on span at bounding box center [944, 114] width 13 height 13
